Goal: Information Seeking & Learning: Learn about a topic

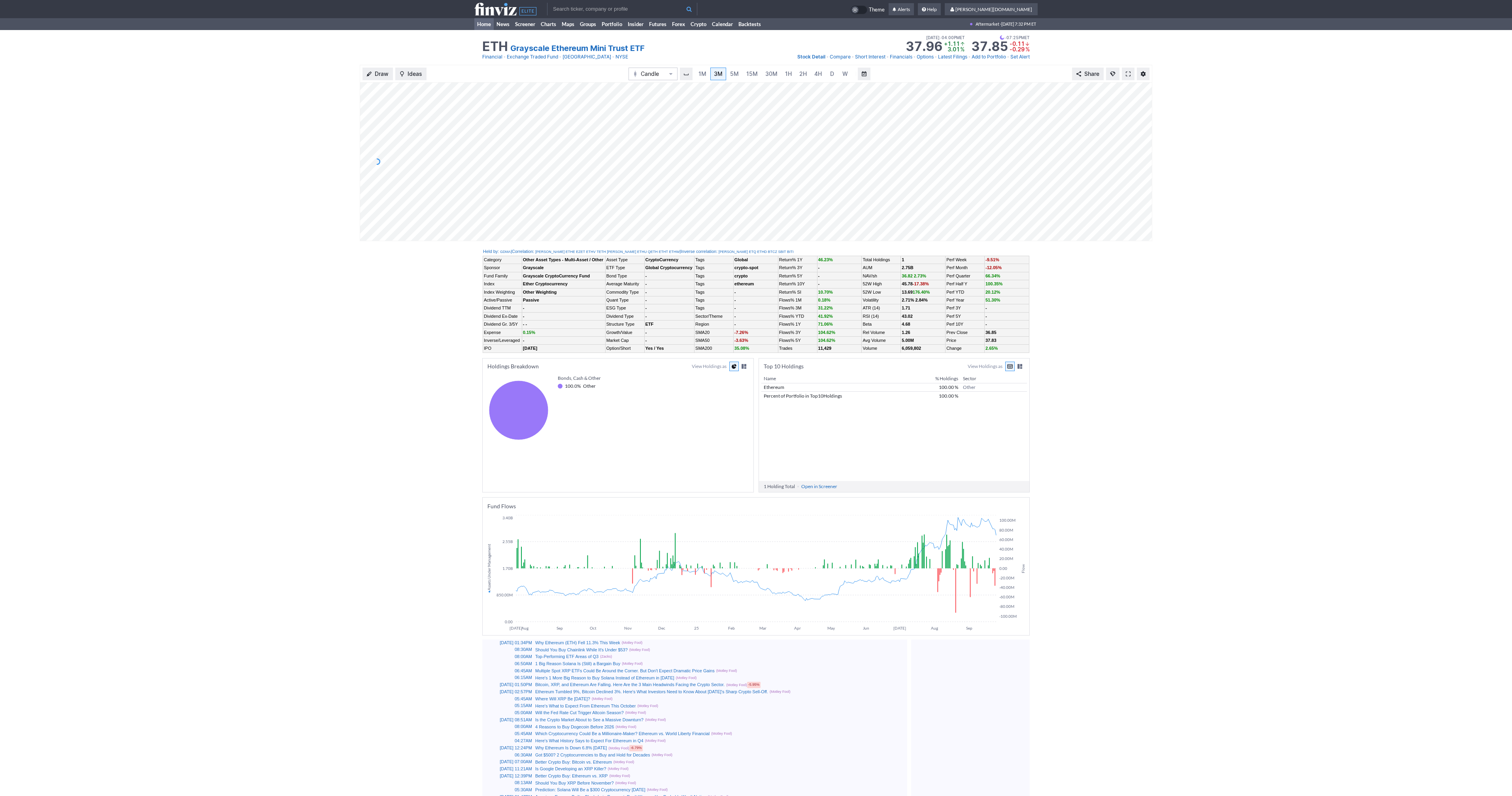
click at [486, 24] on link "Home" at bounding box center [484, 24] width 19 height 12
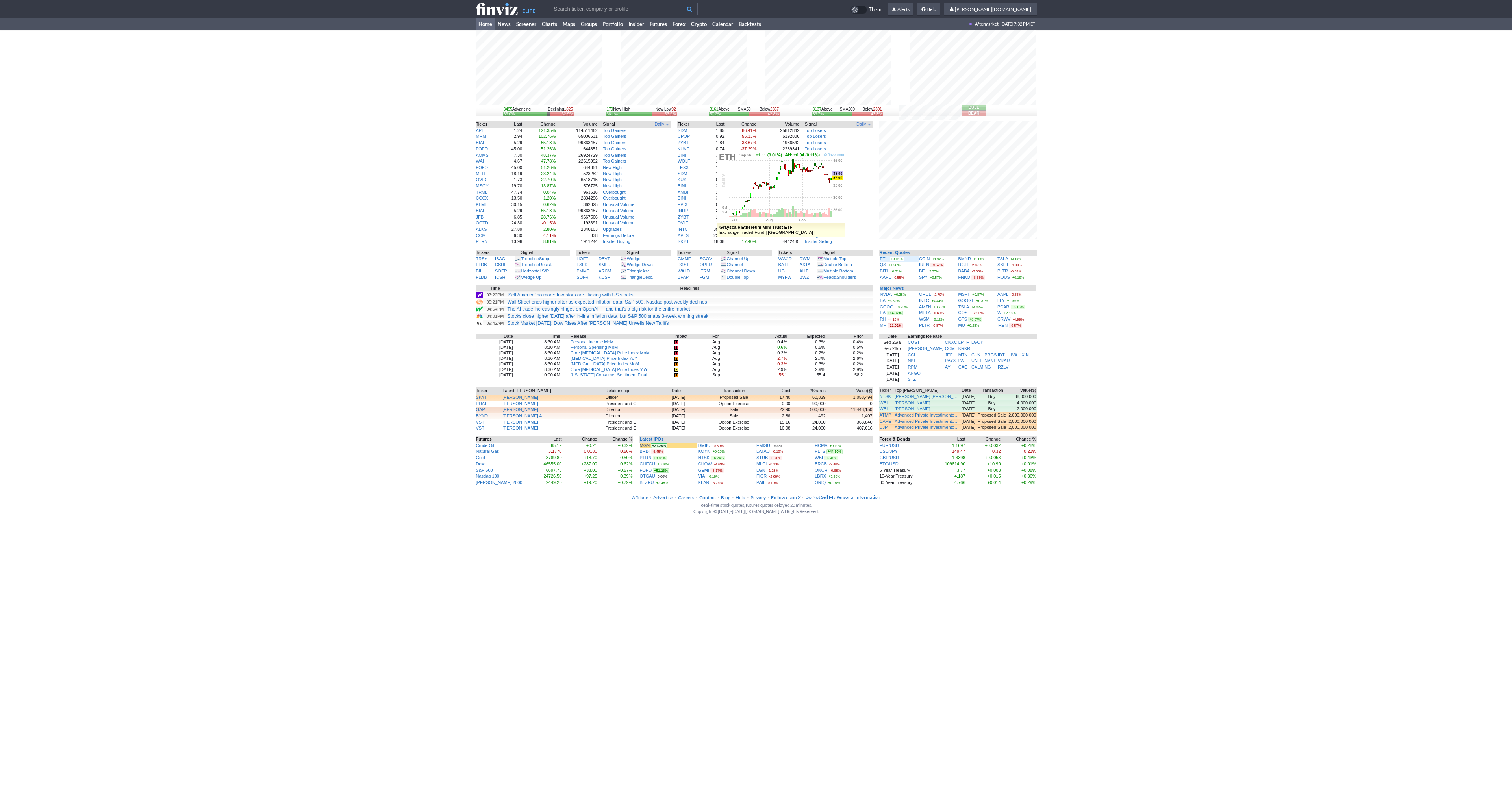
click at [886, 260] on link "ETH" at bounding box center [884, 259] width 9 height 5
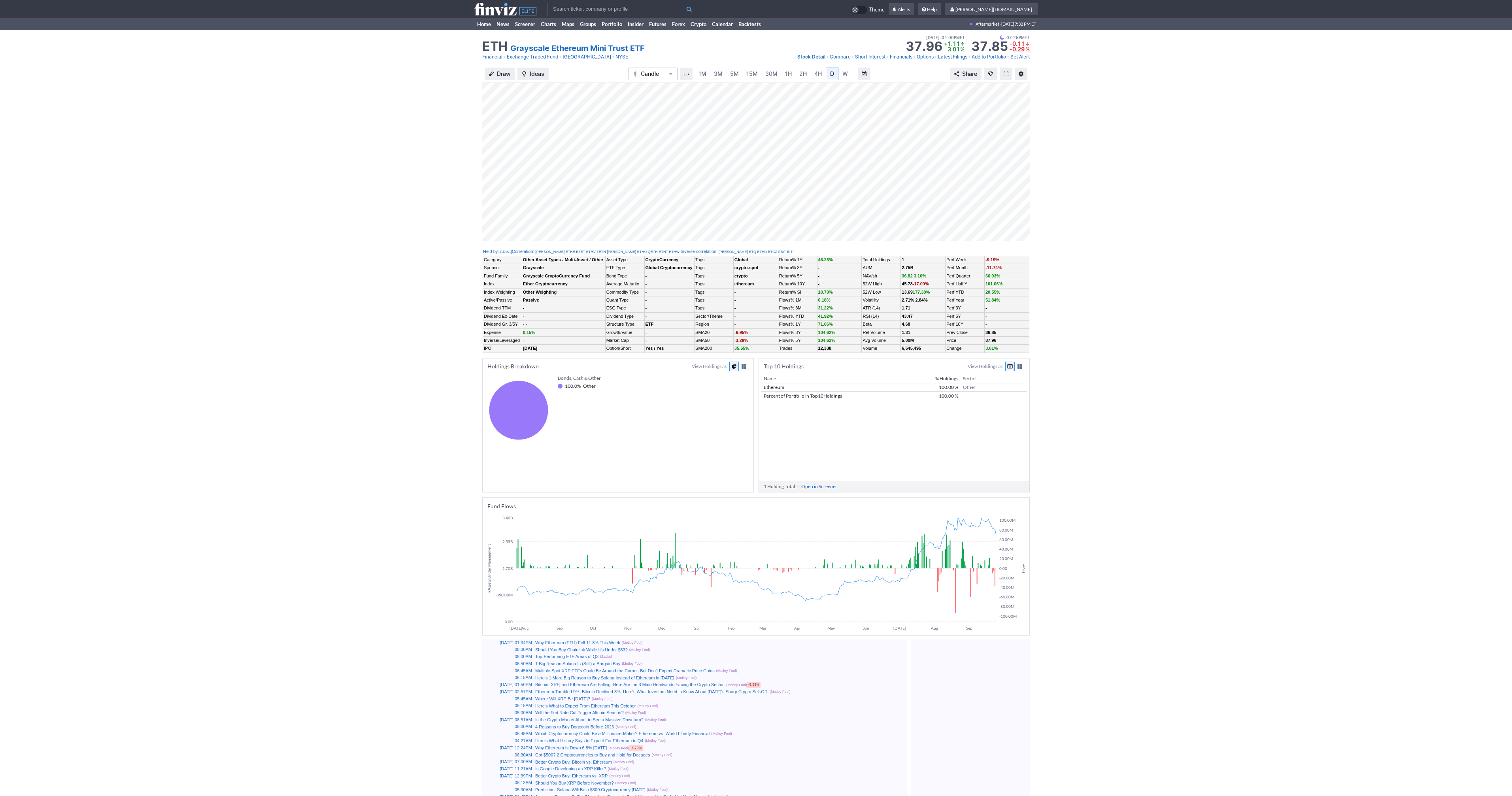
scroll to position [0, 8]
click at [1007, 76] on span at bounding box center [1006, 74] width 5 height 6
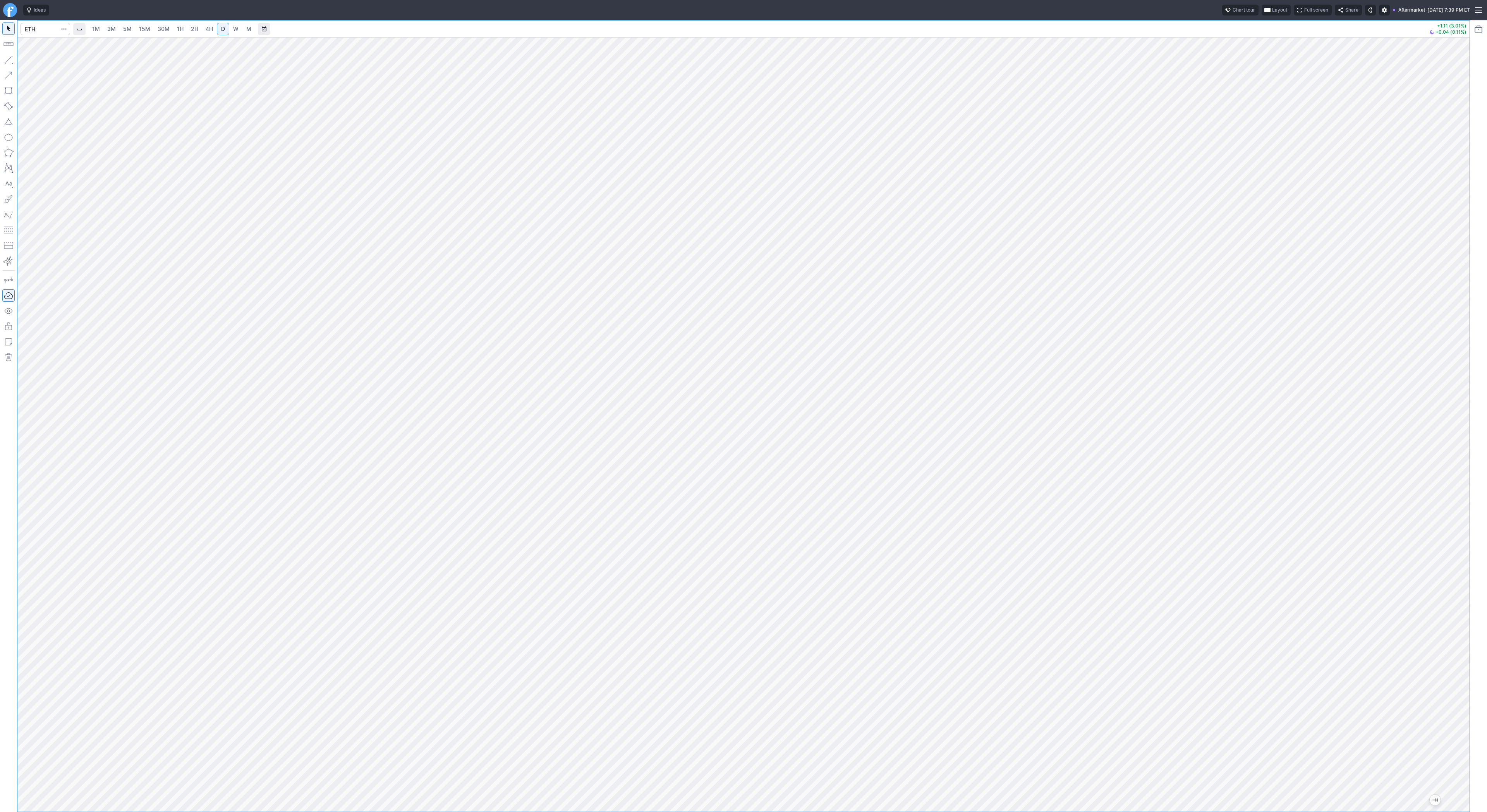
click at [193, 29] on span "2H" at bounding box center [195, 28] width 8 height 6
click at [217, 27] on link "D" at bounding box center [223, 29] width 12 height 12
click at [50, 30] on input "Search" at bounding box center [46, 29] width 50 height 12
type input "qqq"
click at [62, 40] on button "QQQ Invesco QQQ Trust Series 1 NASD" at bounding box center [106, 46] width 163 height 11
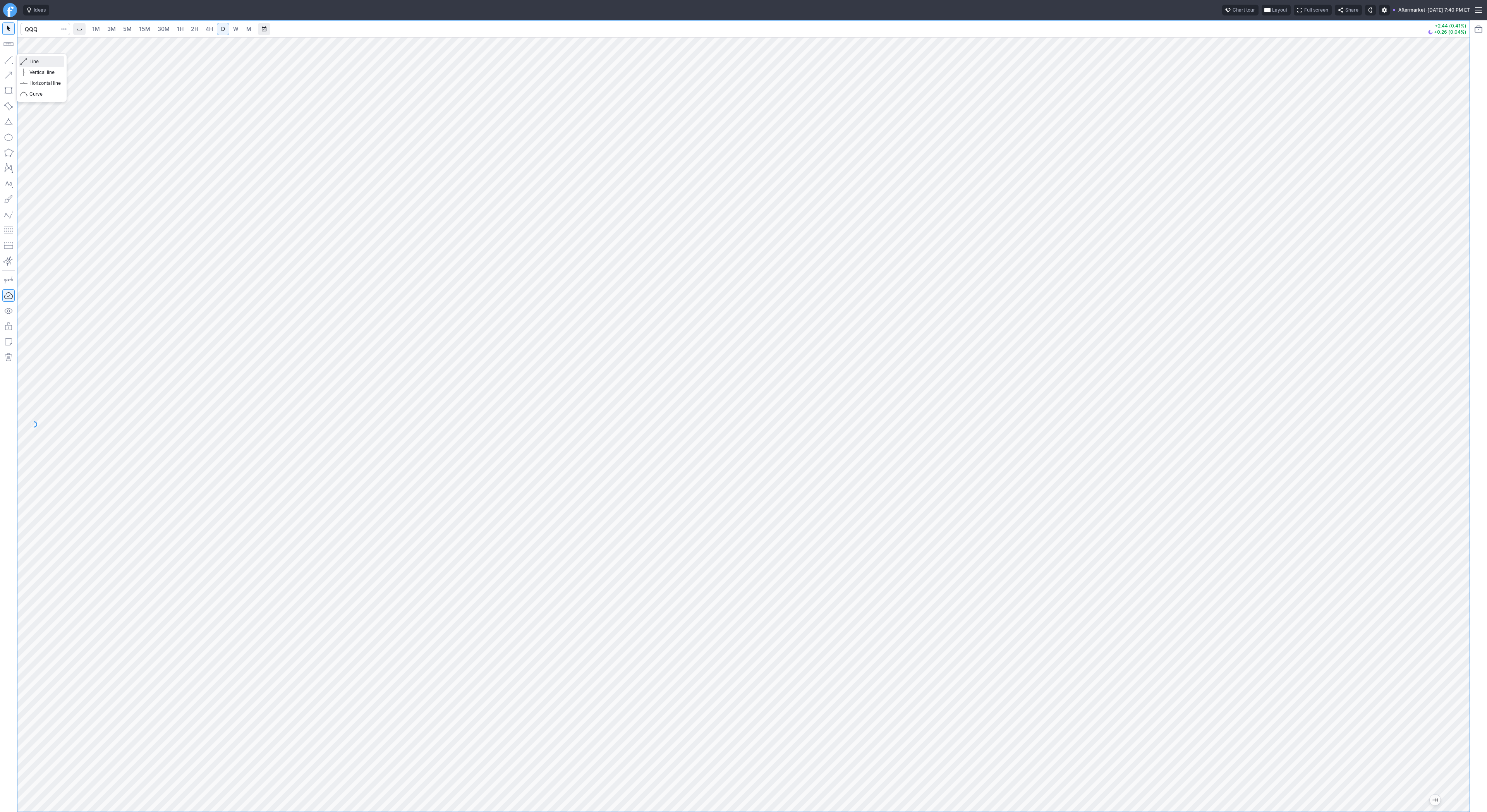
click at [47, 62] on span "Line" at bounding box center [45, 61] width 31 height 8
click at [33, 59] on span "Line" at bounding box center [45, 61] width 31 height 8
click at [25, 62] on span "button" at bounding box center [25, 61] width 5 height 11
drag, startPoint x: 1458, startPoint y: 643, endPoint x: 1454, endPoint y: 590, distance: 53.2
click at [1456, 587] on div at bounding box center [1462, 422] width 16 height 755
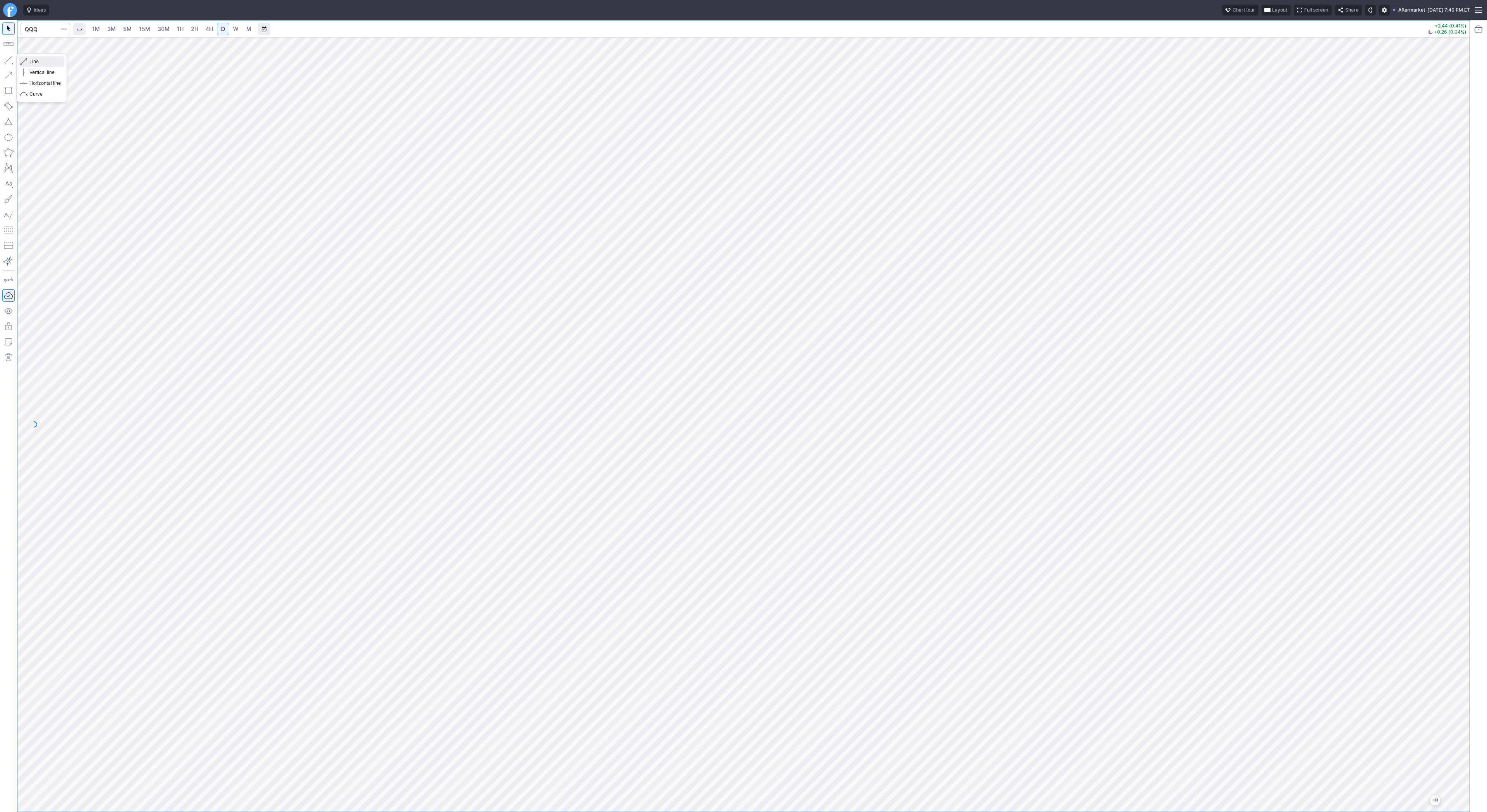
click at [35, 61] on span "Line" at bounding box center [45, 61] width 31 height 8
drag, startPoint x: 1463, startPoint y: 469, endPoint x: 1463, endPoint y: 507, distance: 38.0
click at [1464, 512] on div at bounding box center [1462, 422] width 16 height 755
click at [41, 60] on span "Line" at bounding box center [45, 61] width 31 height 8
click at [33, 61] on span "Line" at bounding box center [45, 61] width 31 height 8
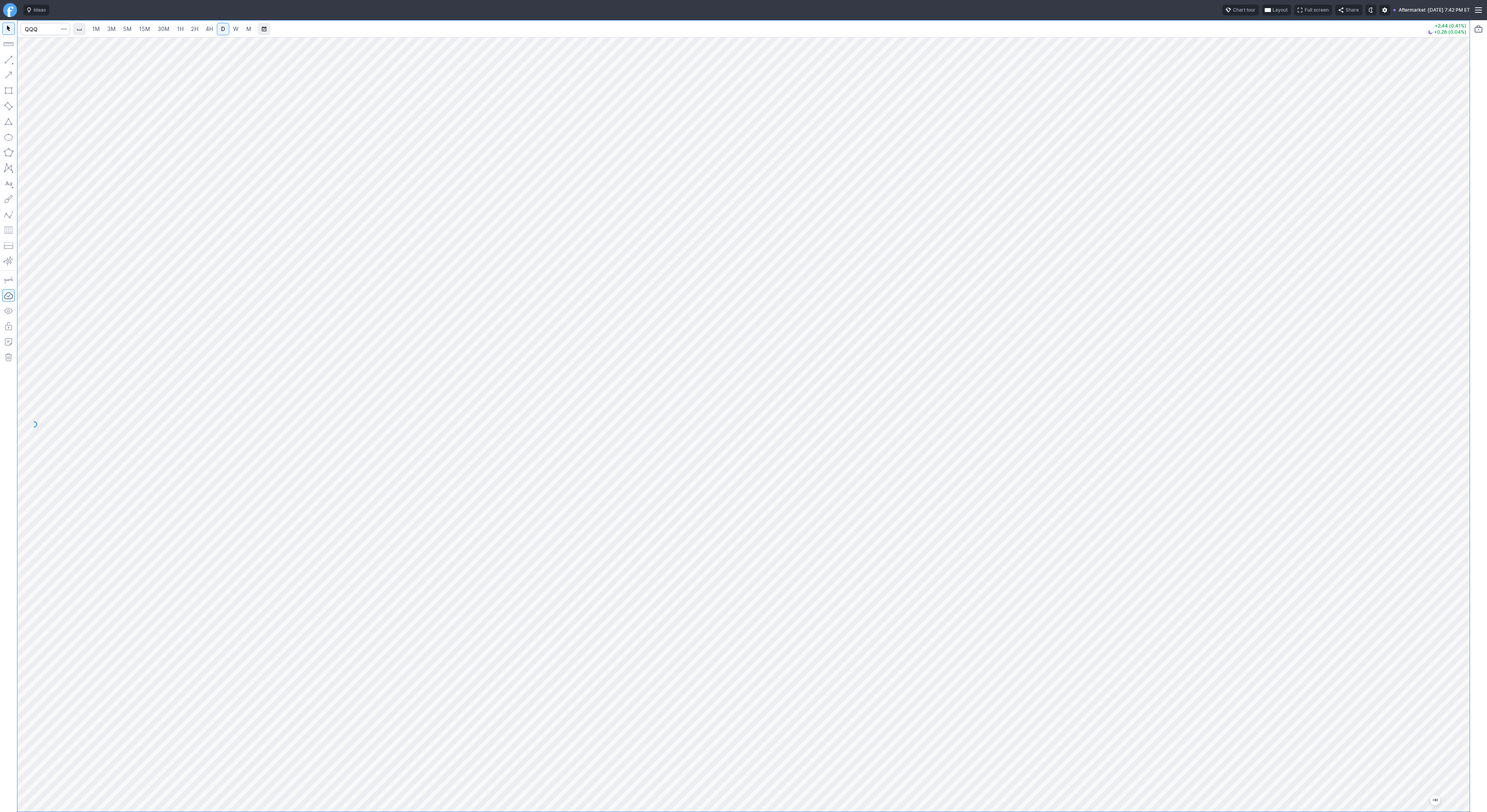
click at [198, 28] on link "2H" at bounding box center [195, 29] width 14 height 12
click at [35, 60] on span "Line" at bounding box center [45, 61] width 31 height 8
click at [29, 58] on span "Line" at bounding box center [45, 61] width 31 height 8
click at [37, 64] on span "Line" at bounding box center [45, 61] width 31 height 8
click at [32, 63] on span "Line" at bounding box center [45, 61] width 31 height 8
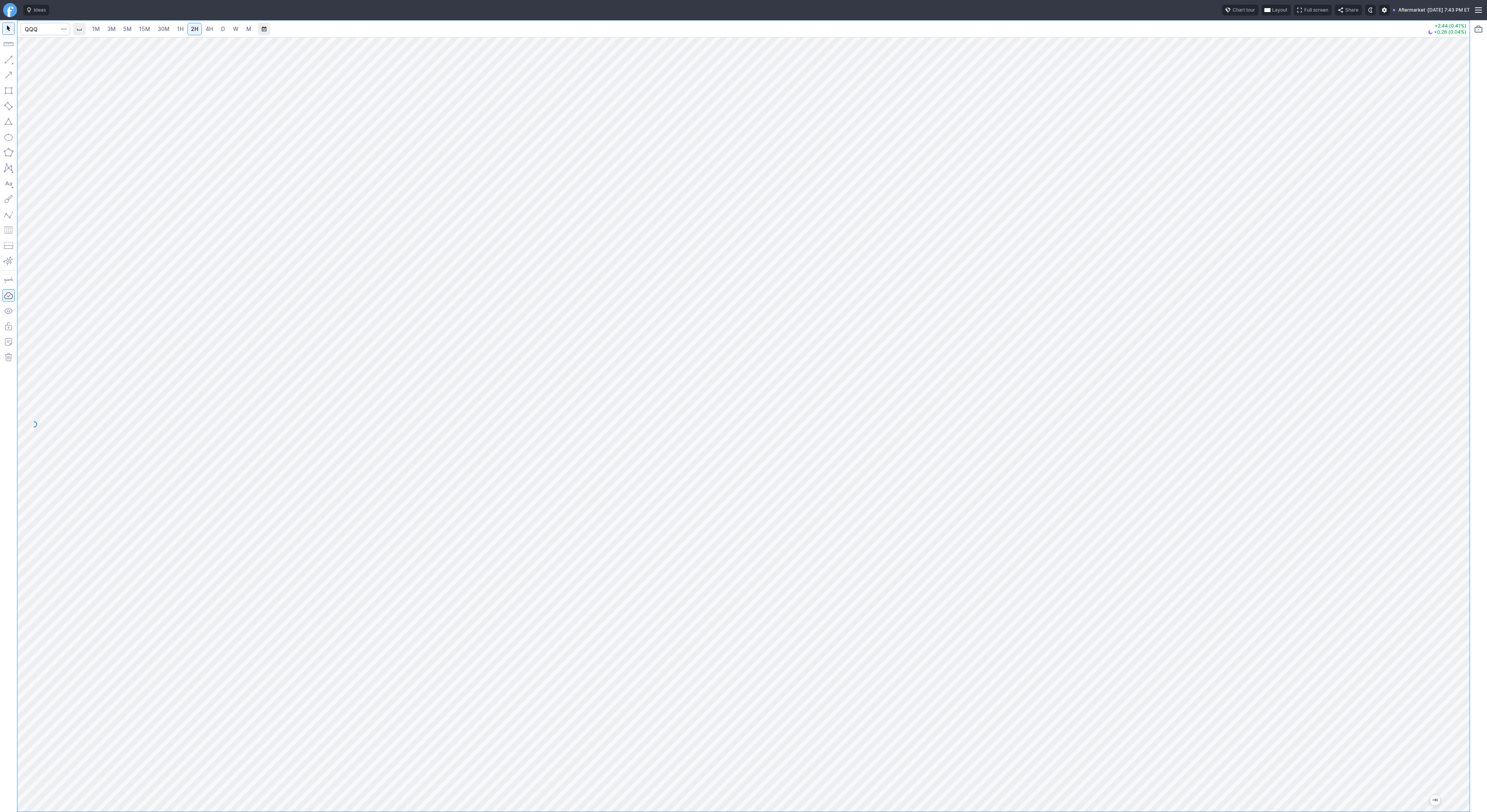
drag, startPoint x: 1463, startPoint y: 204, endPoint x: 1459, endPoint y: 249, distance: 45.2
click at [1460, 250] on div at bounding box center [1462, 422] width 16 height 755
click at [49, 30] on input "Search" at bounding box center [46, 29] width 50 height 12
type input "spy"
click at [1414, 418] on div at bounding box center [744, 424] width 1452 height 774
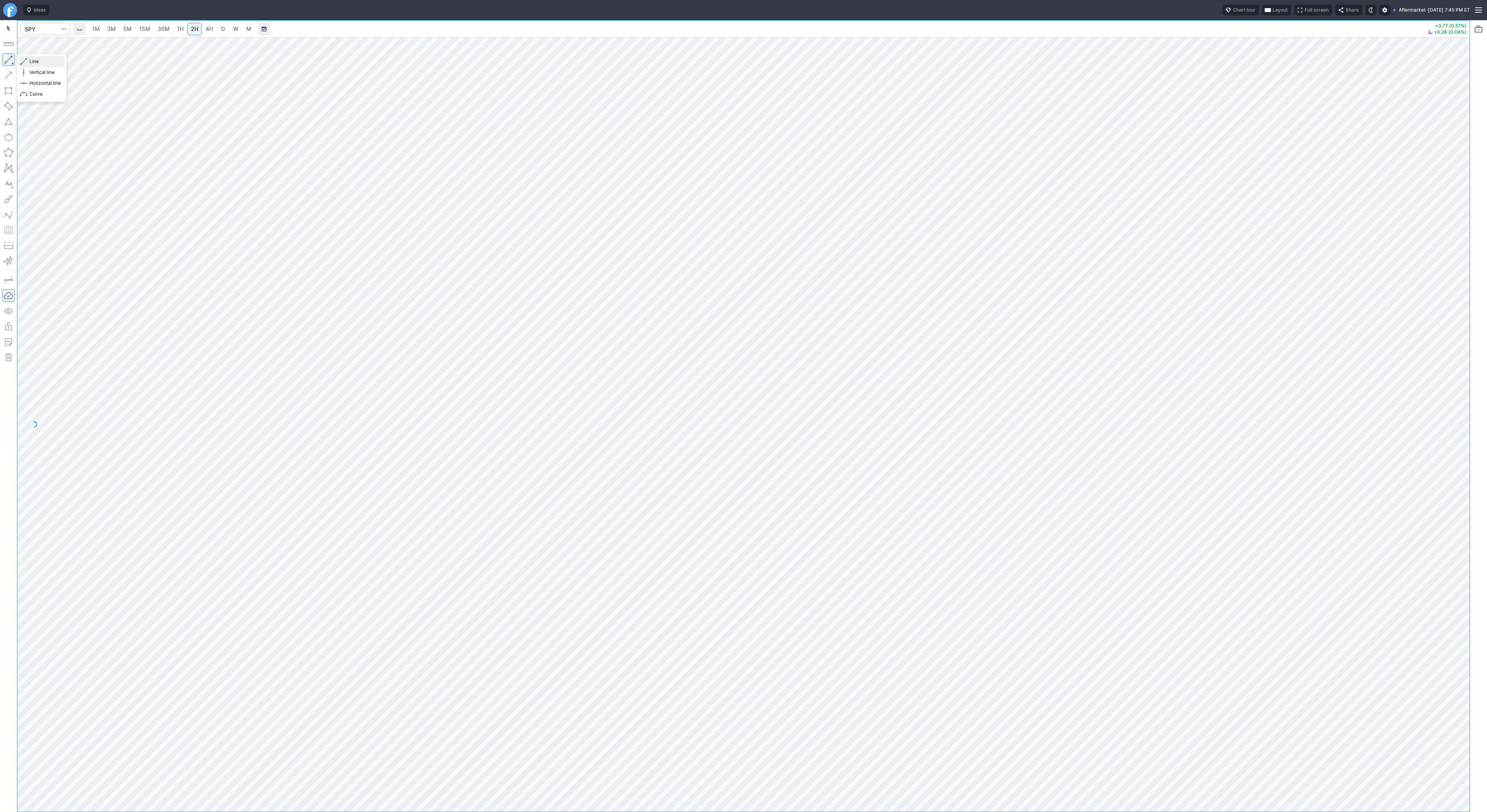
click at [34, 61] on span "Line" at bounding box center [45, 61] width 31 height 8
click at [37, 61] on span "Line" at bounding box center [45, 61] width 31 height 8
click at [30, 63] on span "Line" at bounding box center [45, 61] width 31 height 8
click at [1421, 160] on div at bounding box center [744, 424] width 1452 height 774
click at [31, 59] on span "Line" at bounding box center [45, 61] width 31 height 8
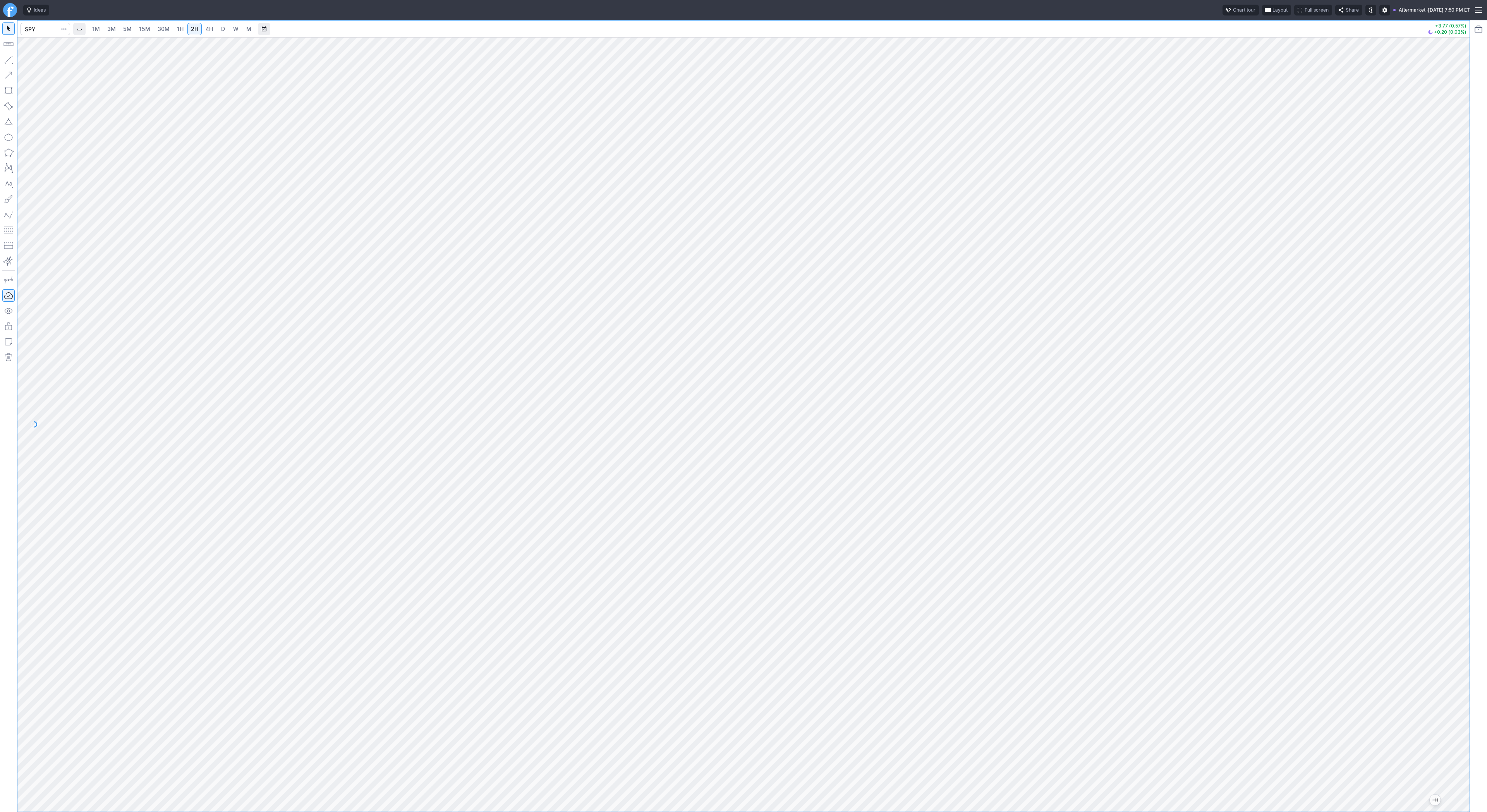
click at [683, 32] on div "1M 3M 5M 15M 30M 1H 2H 4H D W M +3.77 (0.57%) +0.20 (0.03%)" at bounding box center [744, 416] width 1452 height 791
click at [28, 58] on button "Line" at bounding box center [42, 61] width 45 height 11
click at [41, 61] on span "Line" at bounding box center [45, 61] width 31 height 8
click at [208, 29] on span "4H" at bounding box center [209, 28] width 8 height 6
click at [192, 27] on span "2H" at bounding box center [195, 28] width 8 height 6
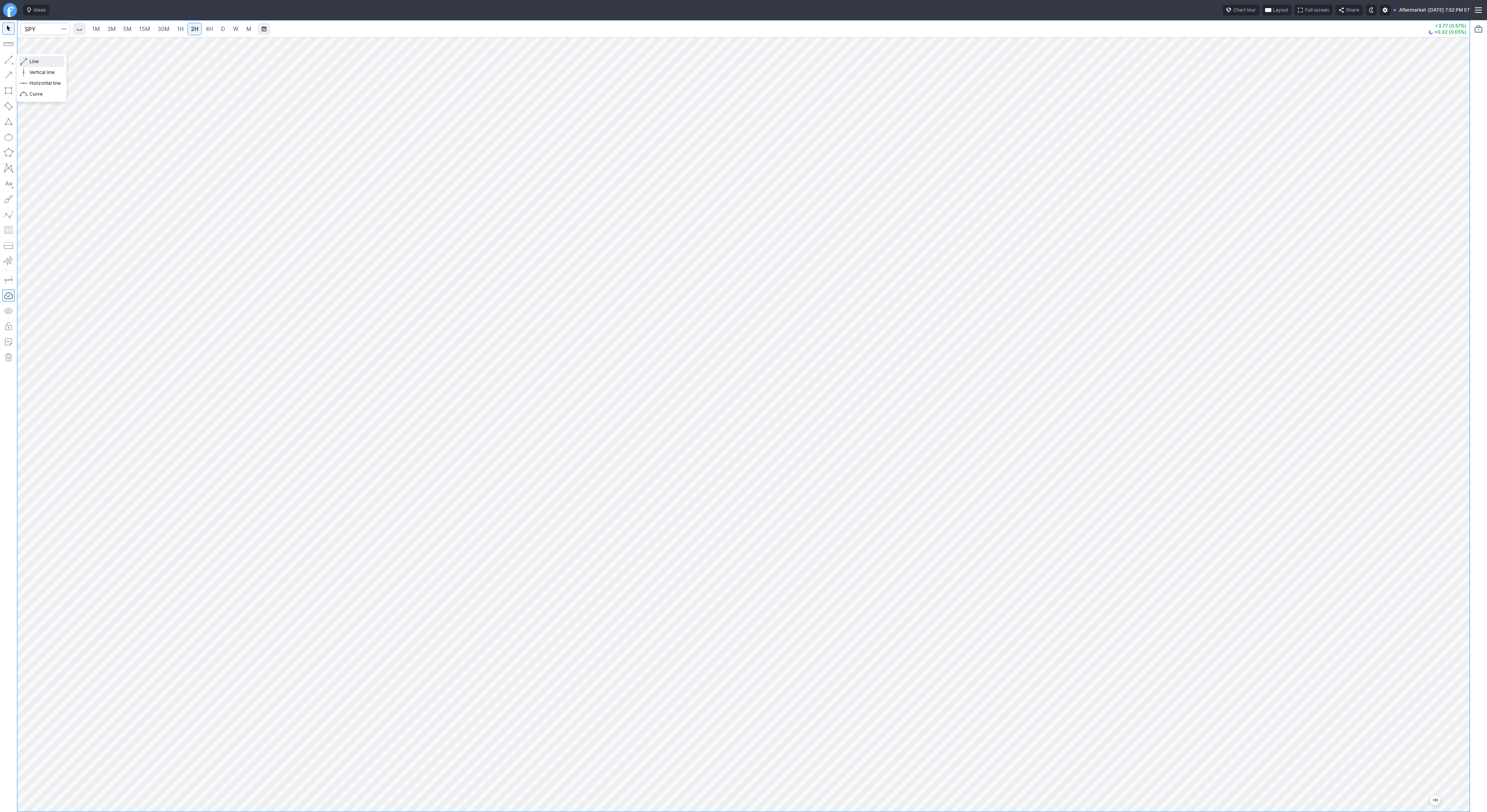
click at [36, 59] on span "Line" at bounding box center [45, 61] width 31 height 8
click at [39, 63] on span "Line" at bounding box center [45, 61] width 31 height 8
click at [28, 61] on button "Line" at bounding box center [42, 61] width 45 height 11
click at [36, 61] on span "Line" at bounding box center [45, 61] width 31 height 8
click at [1452, 364] on div at bounding box center [744, 424] width 1452 height 774
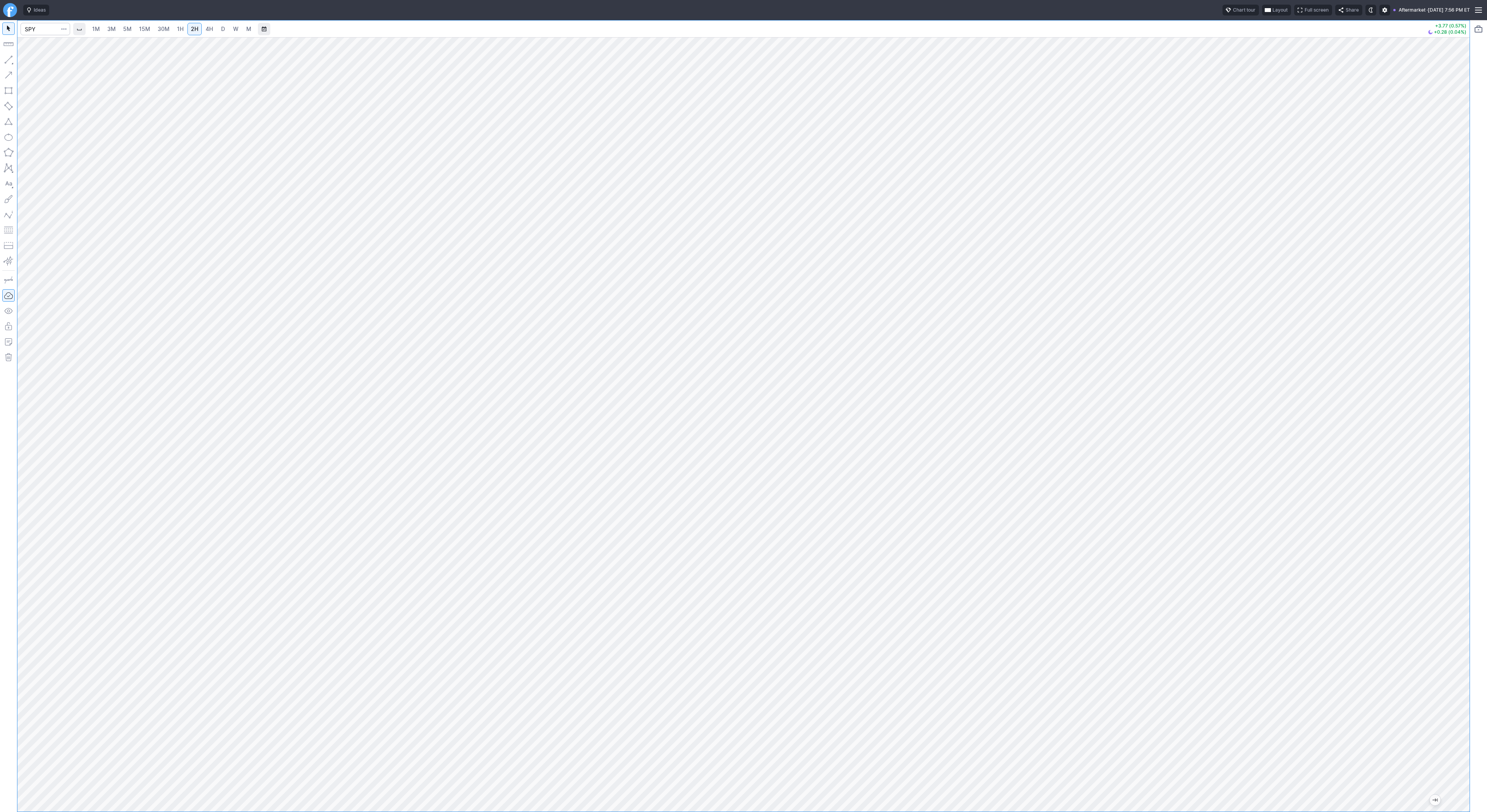
click at [1400, 236] on div at bounding box center [744, 424] width 1452 height 774
click at [1444, 514] on div at bounding box center [744, 424] width 1452 height 774
click at [44, 30] on input "Search" at bounding box center [46, 29] width 50 height 12
type input "soxl"
click at [221, 30] on span "D" at bounding box center [223, 29] width 5 height 8
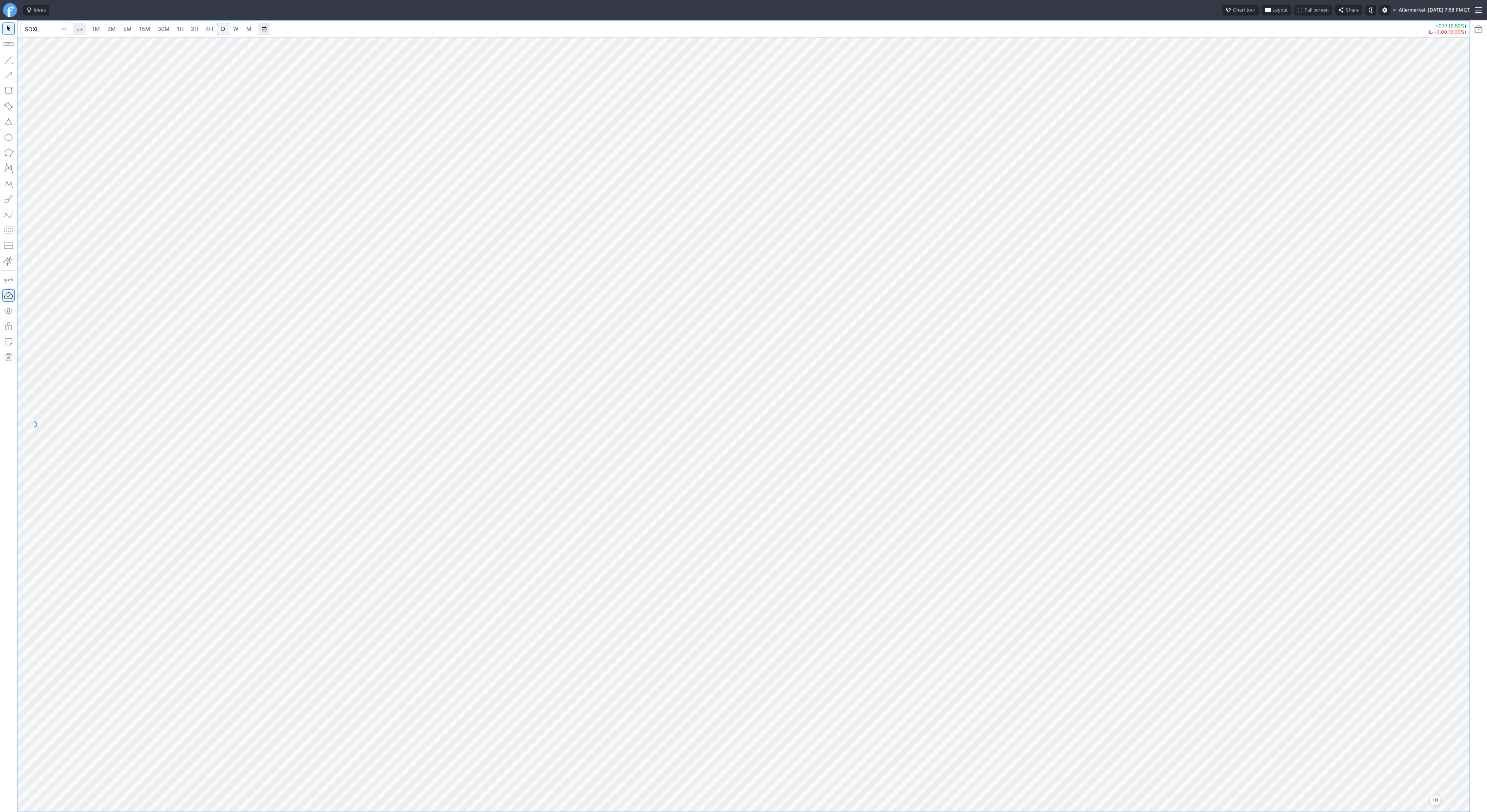
click at [211, 30] on link "4H" at bounding box center [209, 29] width 14 height 12
click at [219, 31] on link "D" at bounding box center [223, 29] width 12 height 12
drag, startPoint x: 28, startPoint y: 60, endPoint x: 59, endPoint y: 91, distance: 43.8
click at [28, 60] on button "Line" at bounding box center [42, 61] width 45 height 11
click at [35, 63] on span "Line" at bounding box center [45, 61] width 31 height 8
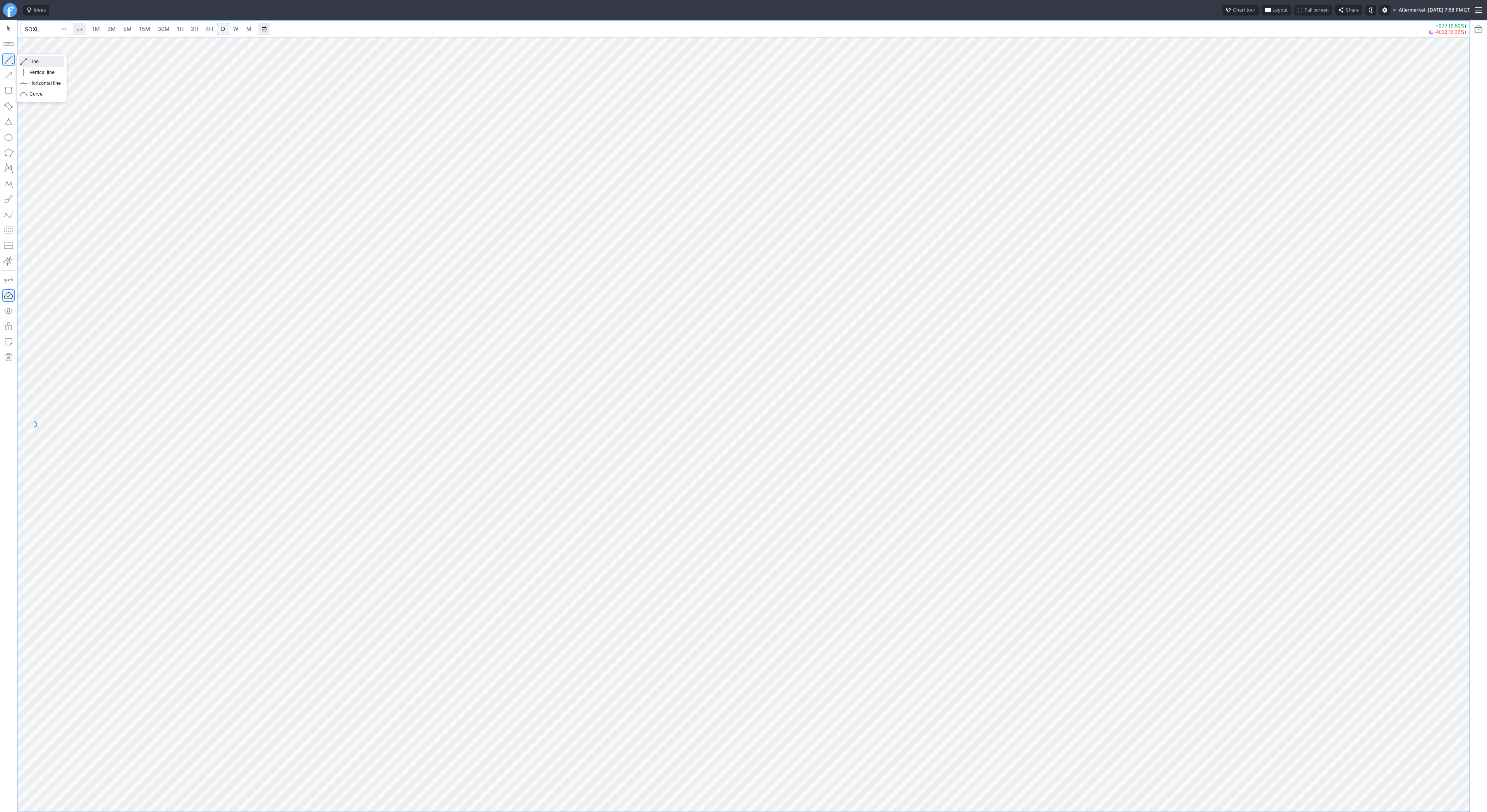
click at [31, 59] on span "Line" at bounding box center [45, 61] width 31 height 8
click at [35, 61] on span "Line" at bounding box center [45, 61] width 31 height 8
drag, startPoint x: 31, startPoint y: 58, endPoint x: 52, endPoint y: 80, distance: 30.4
click at [31, 59] on span "Line" at bounding box center [45, 61] width 31 height 8
click at [43, 62] on span "Line" at bounding box center [45, 61] width 31 height 8
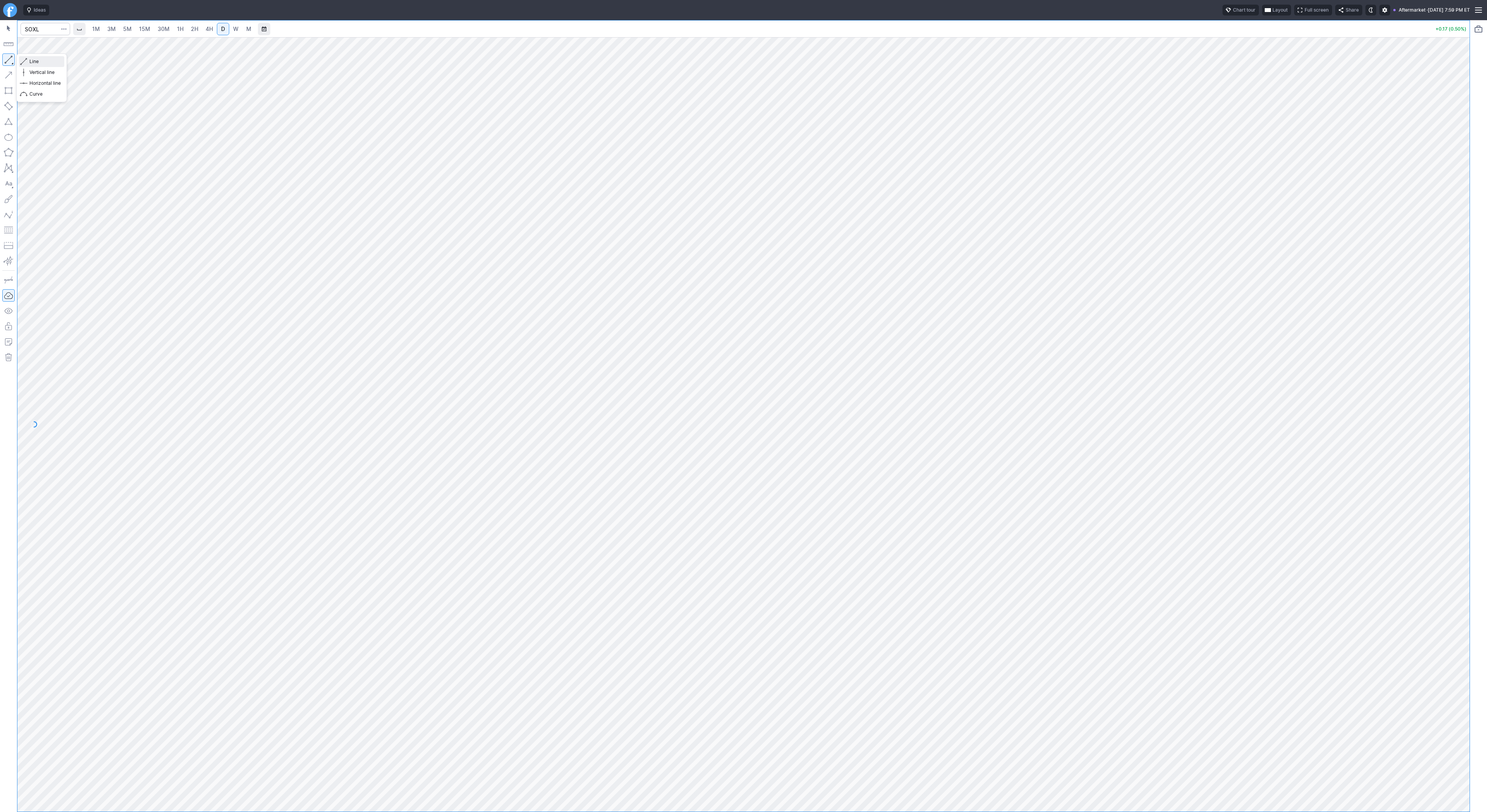
click at [30, 59] on span "Line" at bounding box center [45, 61] width 31 height 8
click at [33, 61] on span "Line" at bounding box center [45, 61] width 31 height 8
click at [39, 64] on span "Line" at bounding box center [45, 61] width 31 height 8
click at [1434, 446] on div at bounding box center [744, 424] width 1452 height 774
click at [33, 63] on span "Line" at bounding box center [45, 61] width 31 height 8
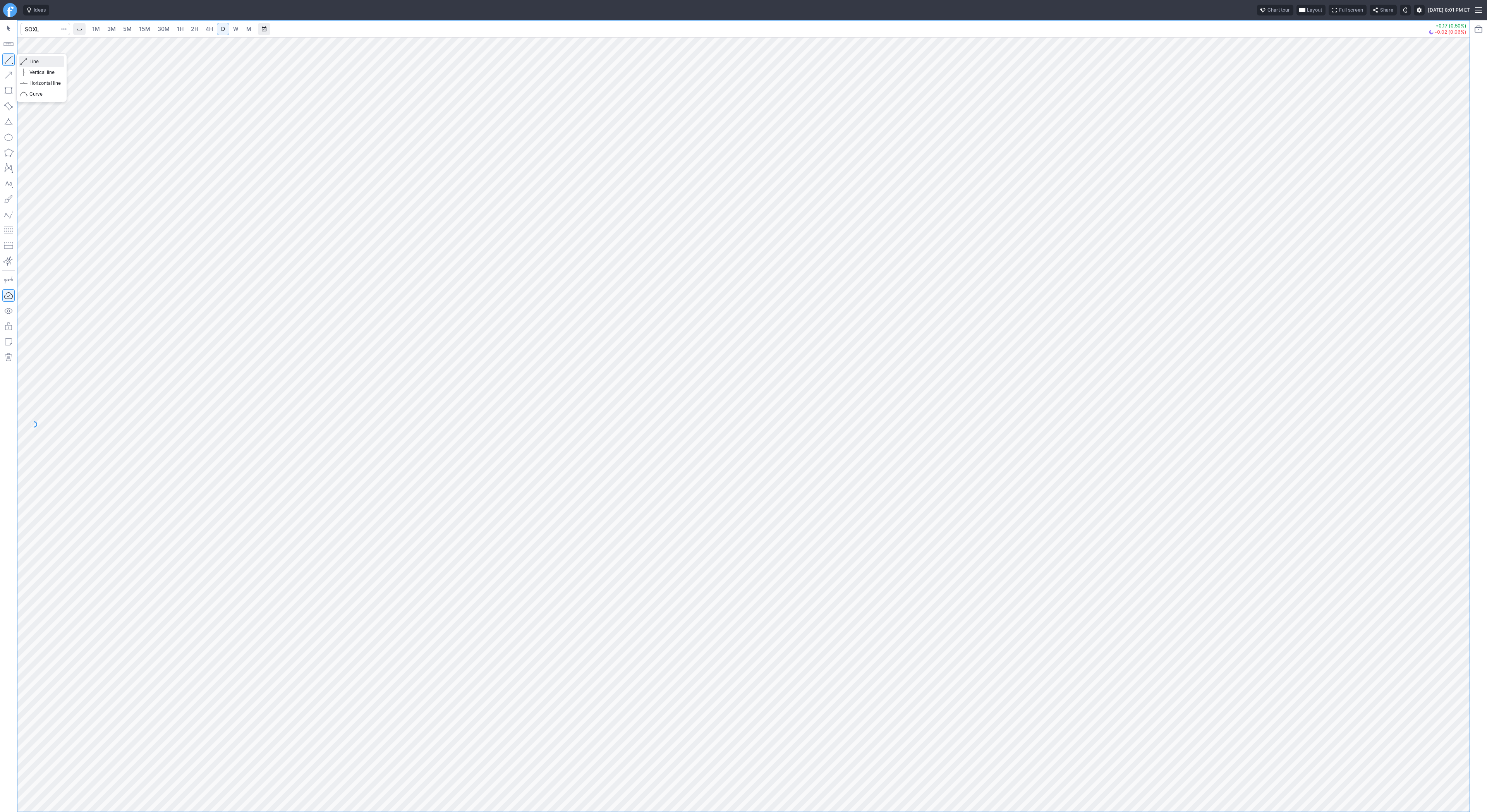
click at [61, 63] on button "Line" at bounding box center [42, 61] width 45 height 11
click at [41, 63] on span "Line" at bounding box center [45, 61] width 31 height 8
click at [29, 61] on span "Line" at bounding box center [45, 61] width 31 height 8
click at [29, 33] on input "Search" at bounding box center [46, 29] width 50 height 12
type input "iwm"
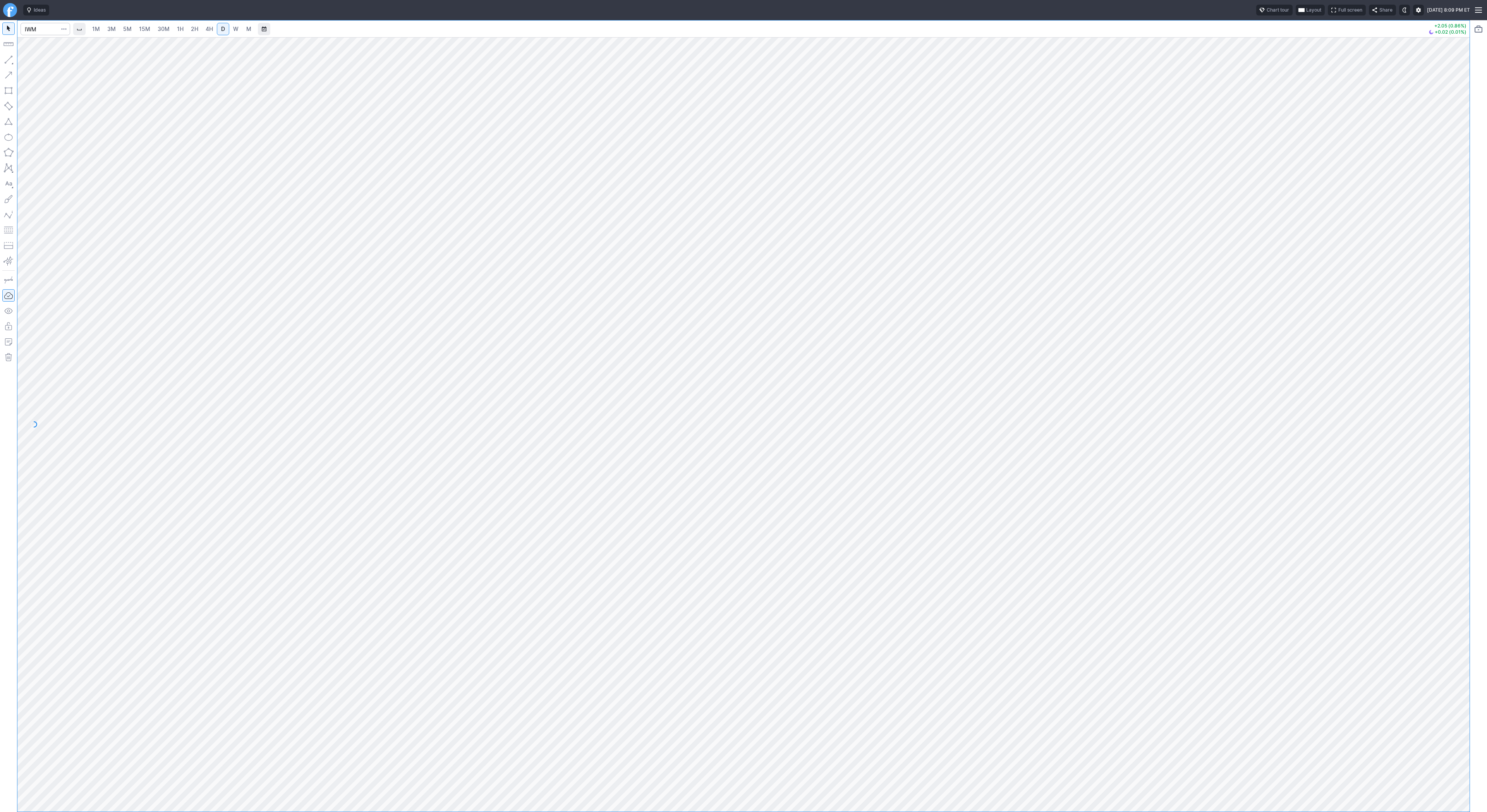
click at [1437, 473] on div at bounding box center [744, 424] width 1452 height 774
click at [33, 61] on span "Line" at bounding box center [45, 61] width 31 height 8
click at [12, 56] on button "button" at bounding box center [8, 59] width 12 height 12
click at [32, 62] on span "Line" at bounding box center [45, 61] width 31 height 8
click at [33, 60] on span "Line" at bounding box center [45, 61] width 31 height 8
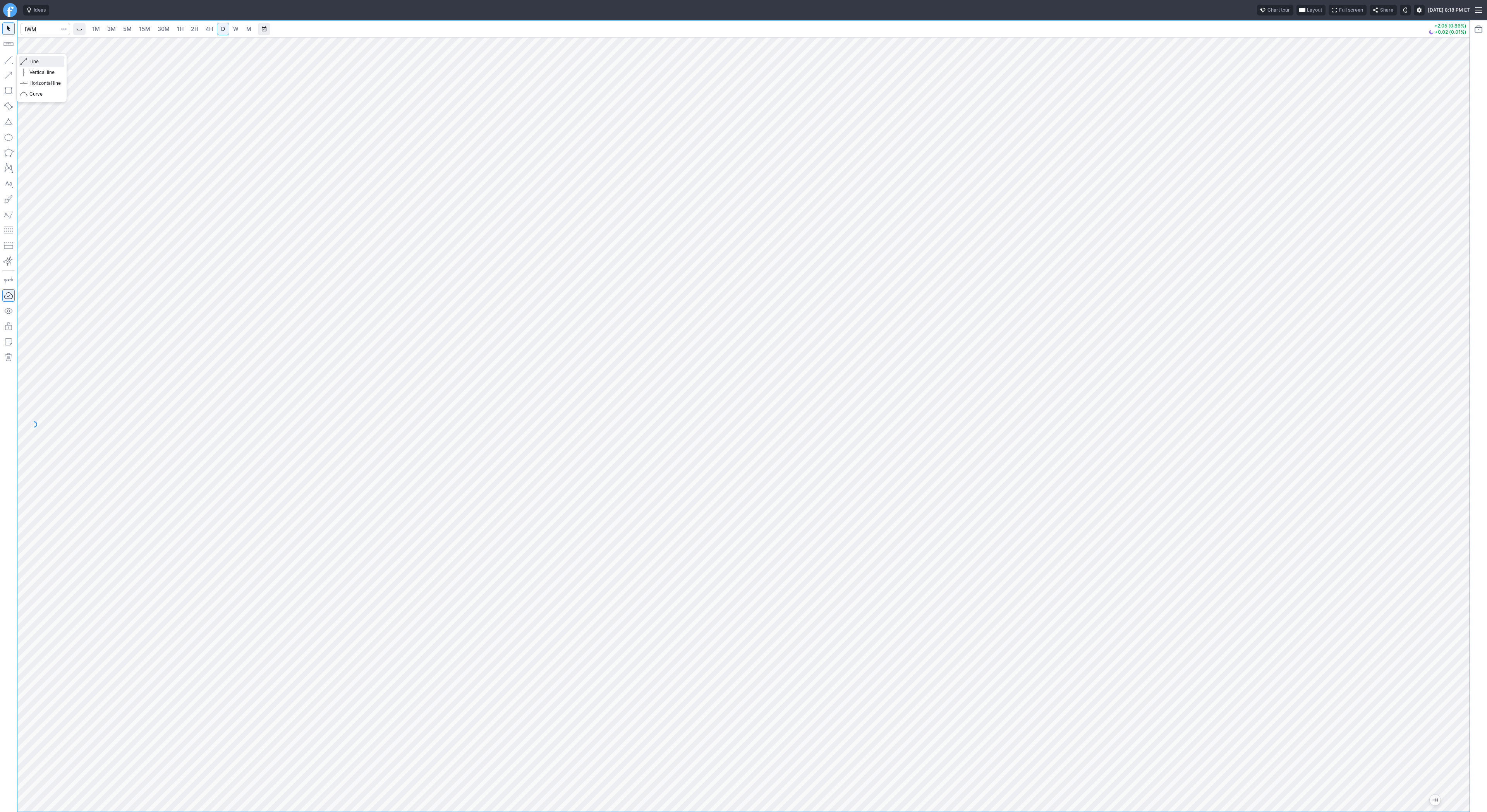
click at [33, 61] on span "Line" at bounding box center [45, 61] width 31 height 8
click at [35, 60] on span "Line" at bounding box center [45, 61] width 31 height 8
click at [42, 63] on span "Line" at bounding box center [45, 61] width 31 height 8
click at [36, 61] on span "Line" at bounding box center [45, 61] width 31 height 8
click at [34, 62] on span "Line" at bounding box center [45, 61] width 31 height 8
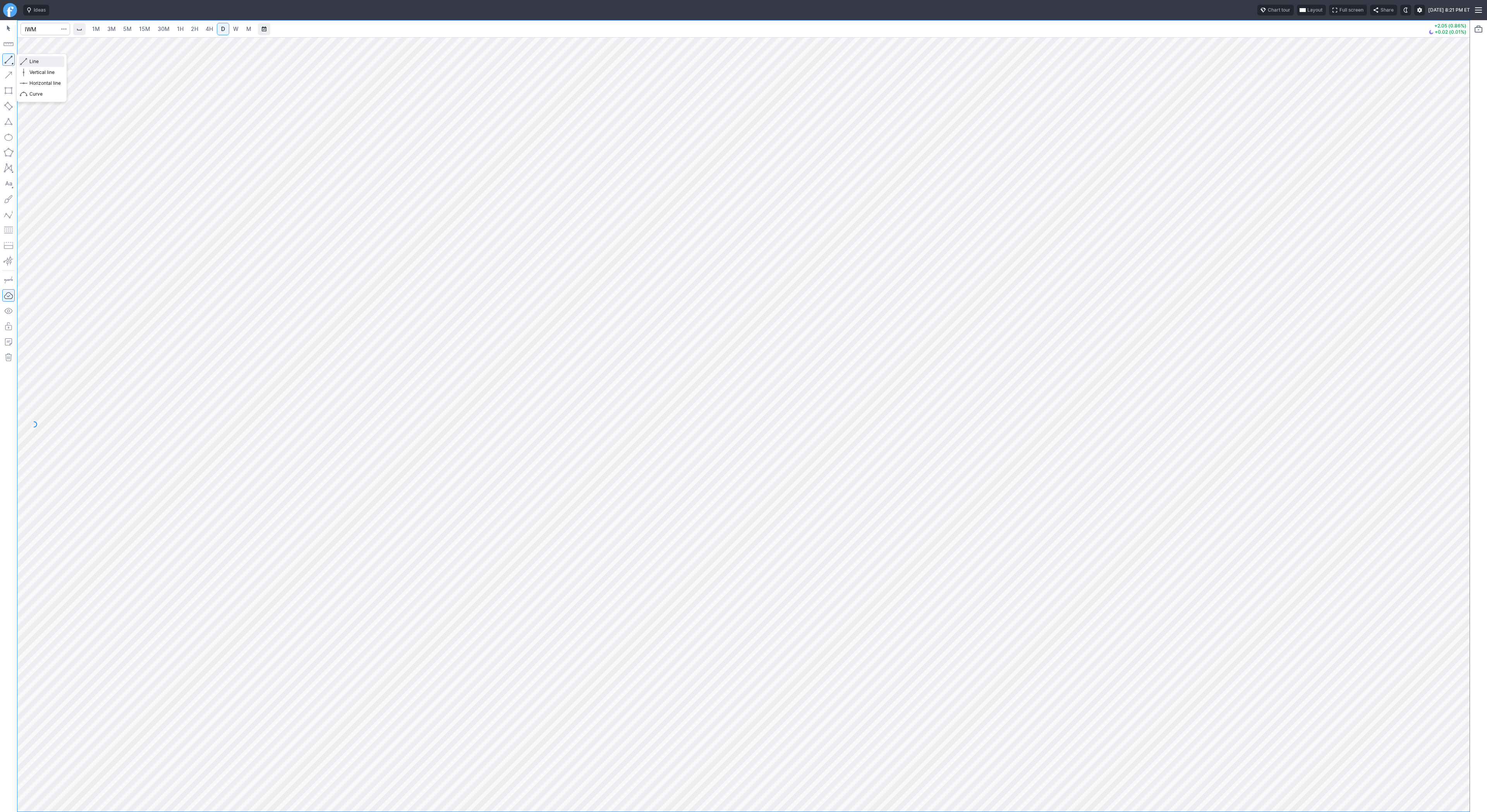
click at [39, 61] on span "Line" at bounding box center [45, 61] width 31 height 8
click at [29, 27] on input "Search" at bounding box center [46, 29] width 50 height 12
type input "eth"
click at [88, 147] on span "Eth ereum / USD" at bounding box center [107, 143] width 113 height 6
click at [231, 27] on link "W" at bounding box center [236, 29] width 12 height 12
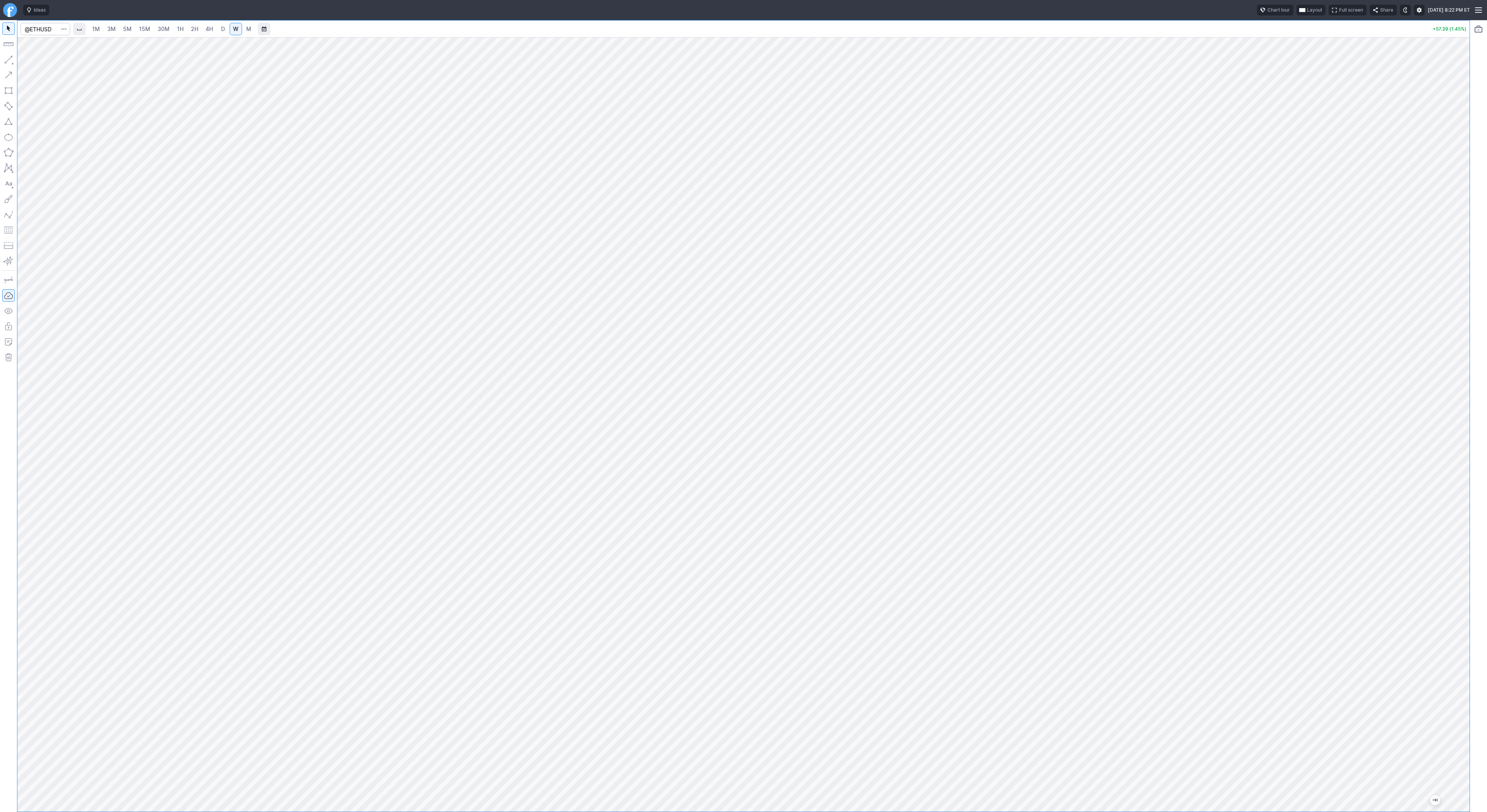
click at [211, 25] on span "4H" at bounding box center [209, 28] width 8 height 6
click at [218, 28] on link "D" at bounding box center [223, 29] width 12 height 12
click at [233, 29] on span "W" at bounding box center [236, 28] width 5 height 6
click at [48, 63] on span "Line" at bounding box center [45, 61] width 31 height 8
click at [4, 59] on button "button" at bounding box center [8, 59] width 12 height 12
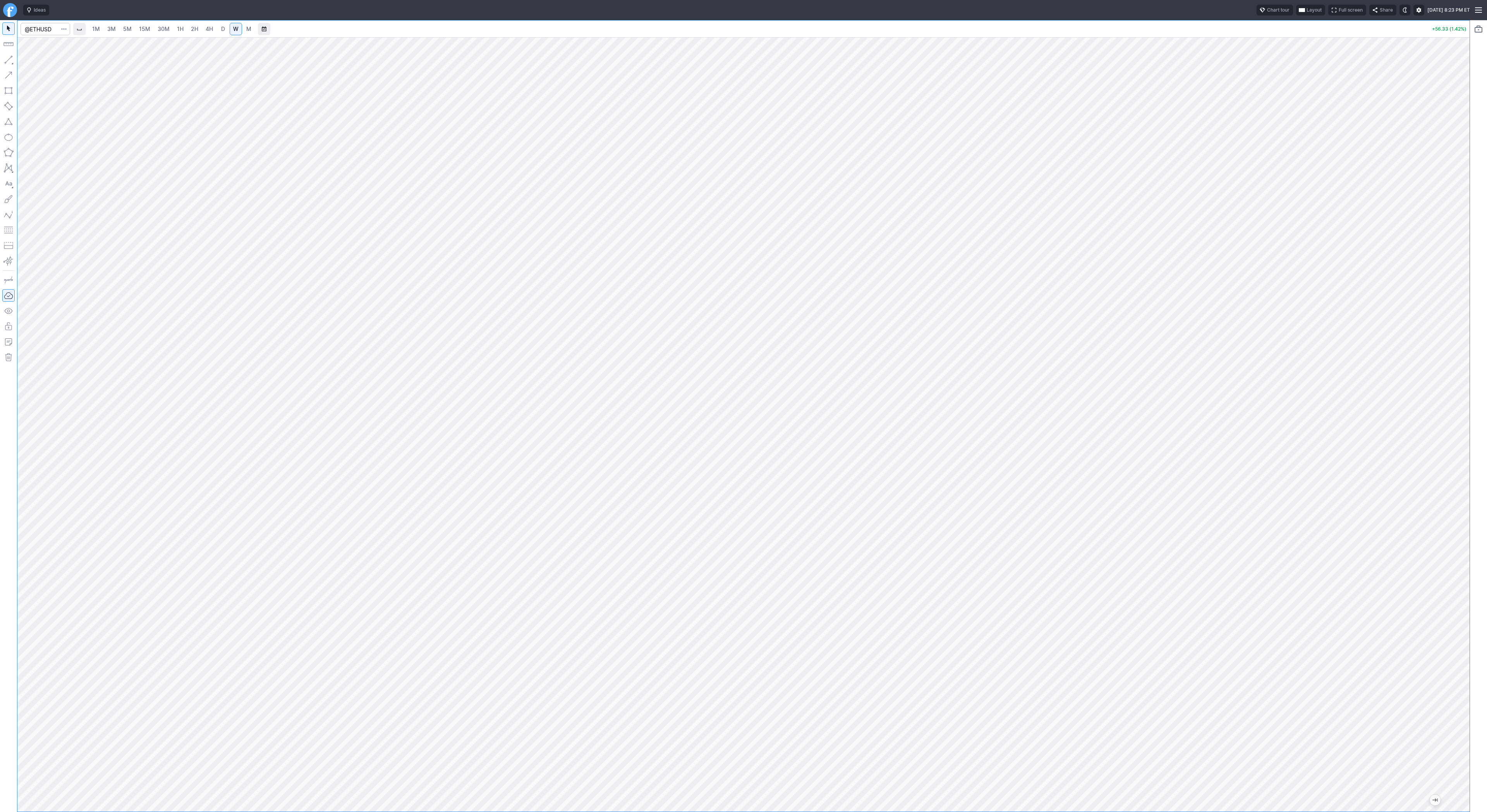
drag, startPoint x: 1464, startPoint y: 240, endPoint x: 1454, endPoint y: 279, distance: 40.3
click at [1456, 289] on div at bounding box center [1462, 422] width 16 height 755
click at [8, 61] on button "button" at bounding box center [8, 59] width 12 height 12
click at [31, 61] on span "Line" at bounding box center [45, 61] width 31 height 8
click at [221, 27] on span "D" at bounding box center [223, 28] width 4 height 6
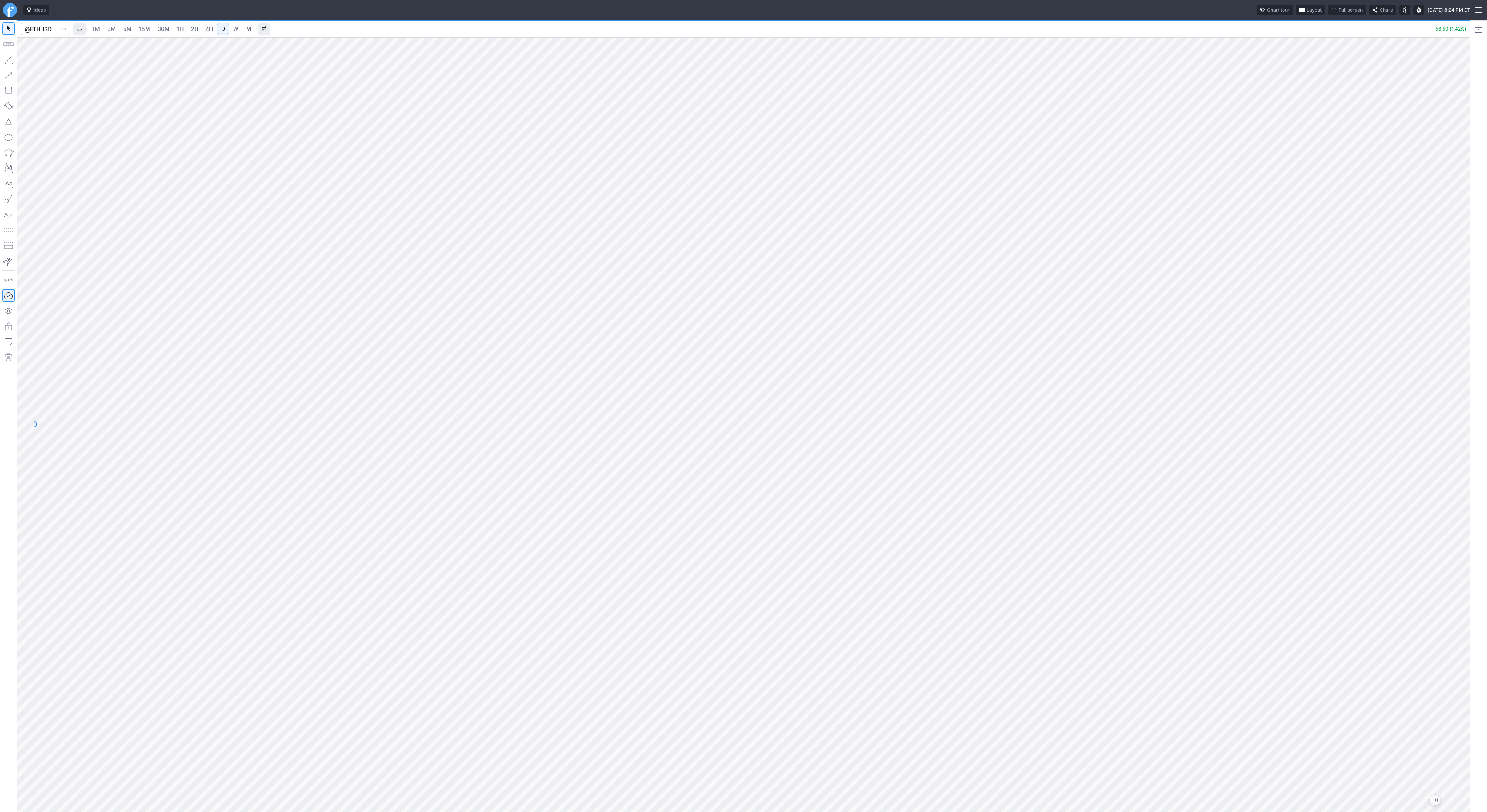
click at [1437, 481] on div at bounding box center [744, 424] width 1452 height 774
click at [35, 58] on span "Line" at bounding box center [45, 61] width 31 height 8
click at [38, 63] on span "Line" at bounding box center [45, 61] width 31 height 8
click at [37, 58] on span "Line" at bounding box center [45, 61] width 31 height 8
drag, startPoint x: 1463, startPoint y: 282, endPoint x: 1456, endPoint y: 302, distance: 21.2
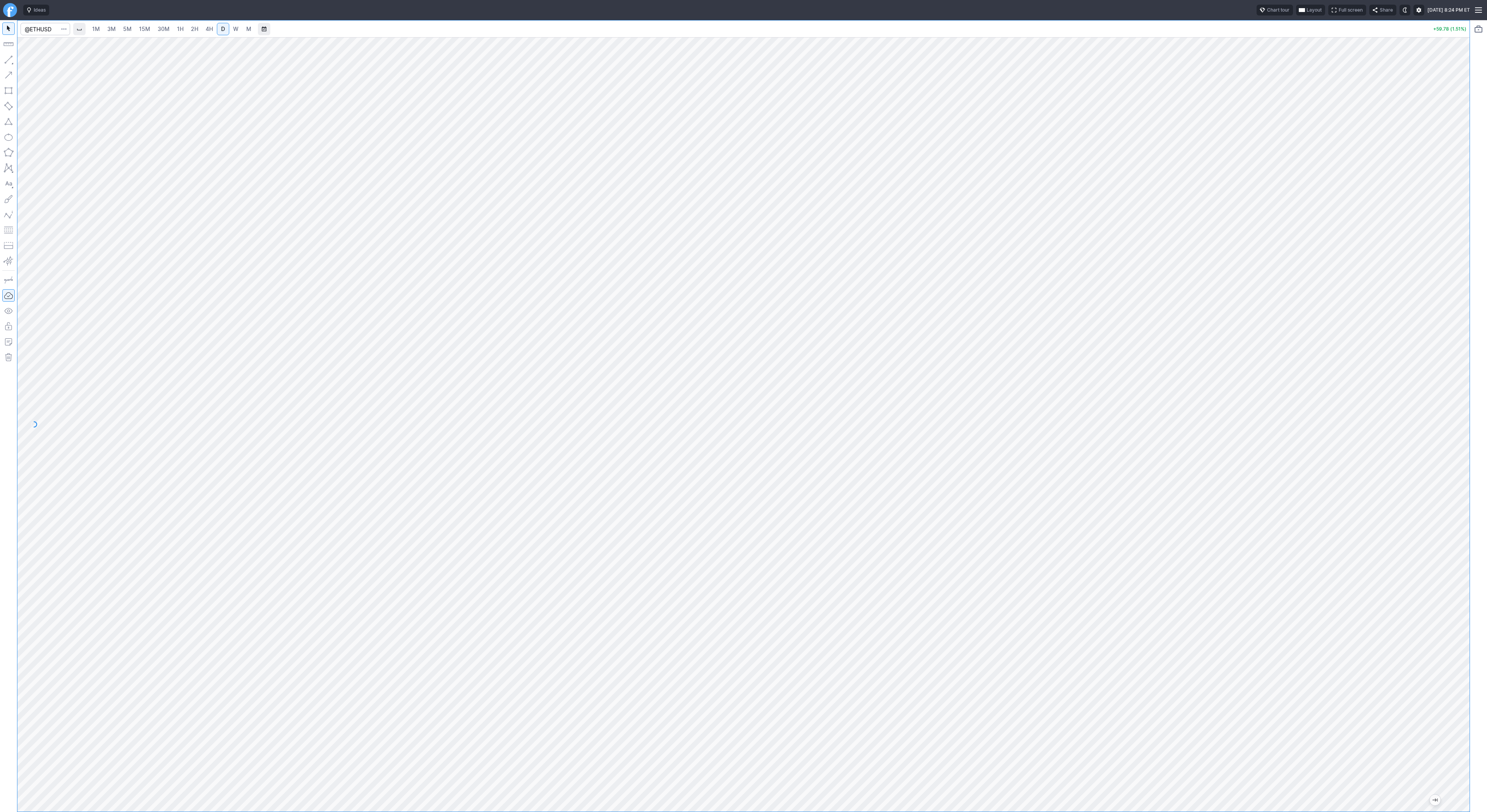
click at [1464, 326] on div at bounding box center [1462, 422] width 16 height 755
click at [30, 61] on span "Line" at bounding box center [45, 61] width 31 height 8
click at [195, 30] on span "2H" at bounding box center [195, 28] width 8 height 6
drag, startPoint x: 1456, startPoint y: 219, endPoint x: 1471, endPoint y: 426, distance: 207.5
click at [1472, 431] on div "1M 3M 5M 15M 30M 1H 2H 4H D W M +57.03 (1.44%)" at bounding box center [744, 416] width 1487 height 792
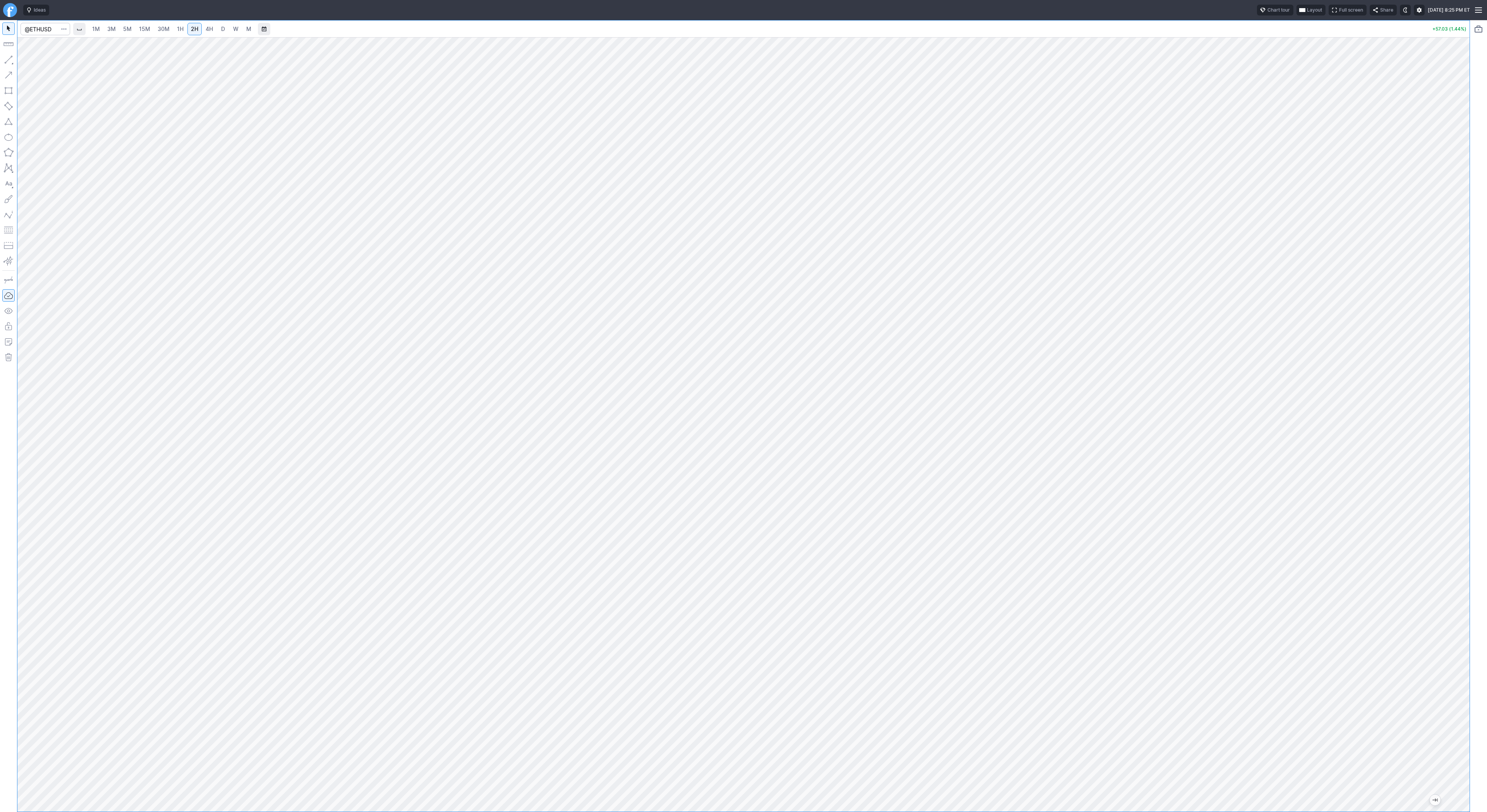
click at [221, 31] on span "D" at bounding box center [223, 28] width 4 height 6
click at [1447, 325] on div at bounding box center [744, 424] width 1452 height 774
click at [48, 32] on input "Search" at bounding box center [46, 29] width 50 height 12
type input "bmnr"
click at [199, 29] on link "2H" at bounding box center [195, 29] width 14 height 12
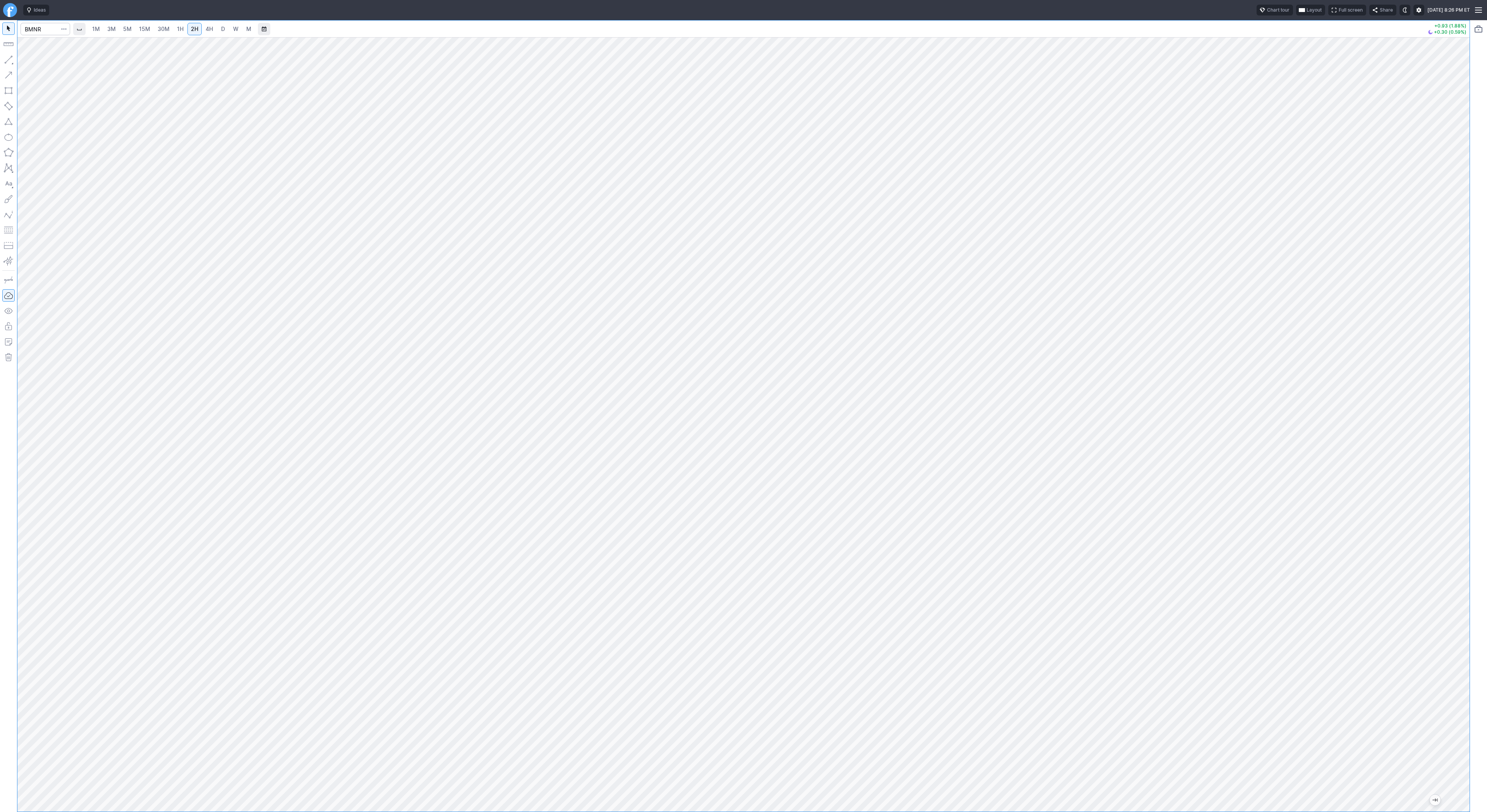
click at [1432, 379] on div at bounding box center [744, 424] width 1452 height 774
click at [1448, 571] on div at bounding box center [744, 424] width 1452 height 774
drag, startPoint x: 32, startPoint y: 62, endPoint x: 43, endPoint y: 89, distance: 29.2
click at [32, 63] on span "Line" at bounding box center [45, 61] width 31 height 8
click at [28, 59] on button "Line" at bounding box center [42, 61] width 45 height 11
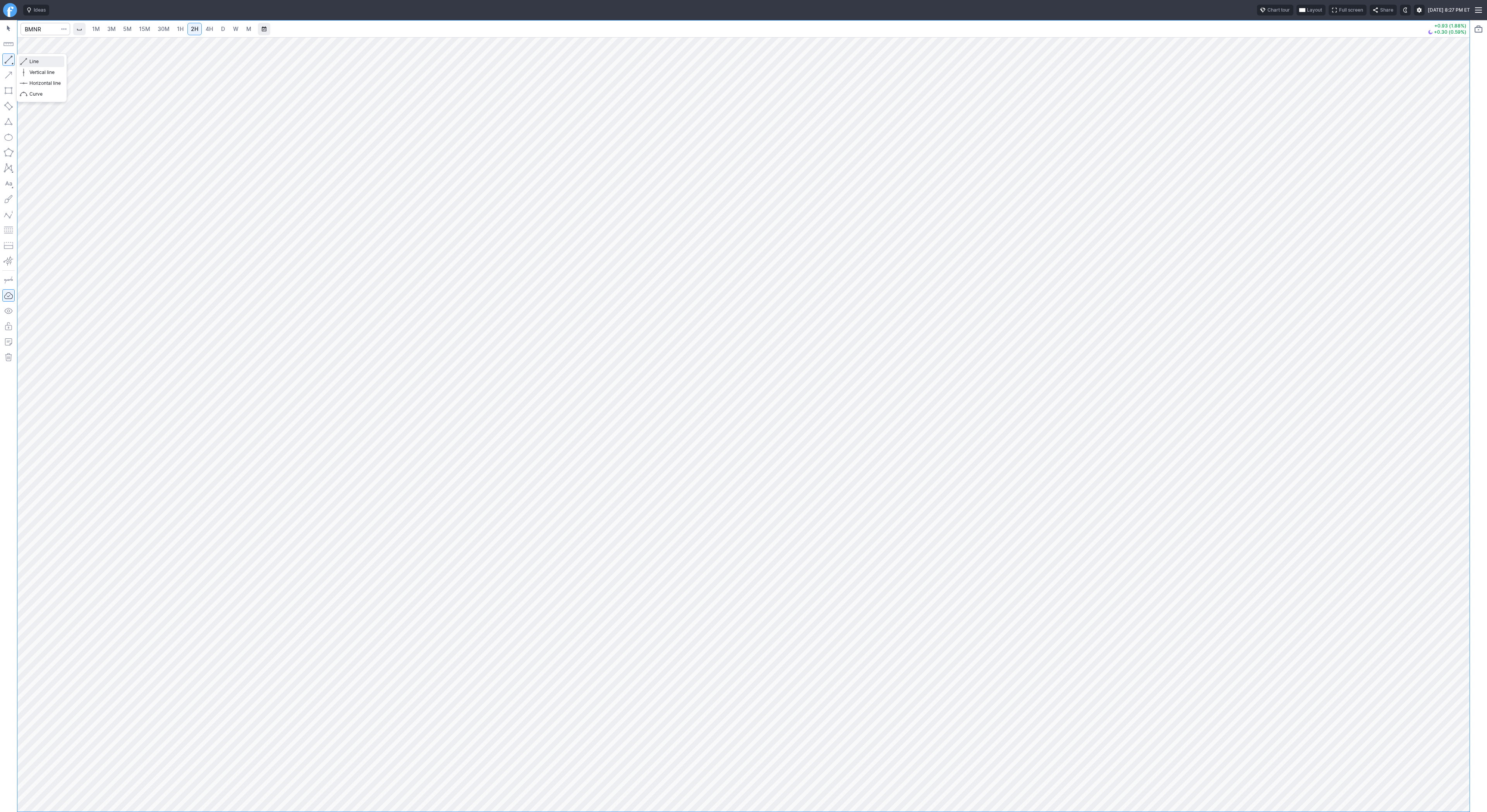
click at [31, 62] on span "Line" at bounding box center [45, 61] width 31 height 8
click at [44, 59] on span "Line" at bounding box center [45, 61] width 31 height 8
click at [42, 31] on input "Search" at bounding box center [46, 29] width 50 height 12
type input "sbet"
click at [38, 62] on span "Line" at bounding box center [45, 61] width 31 height 8
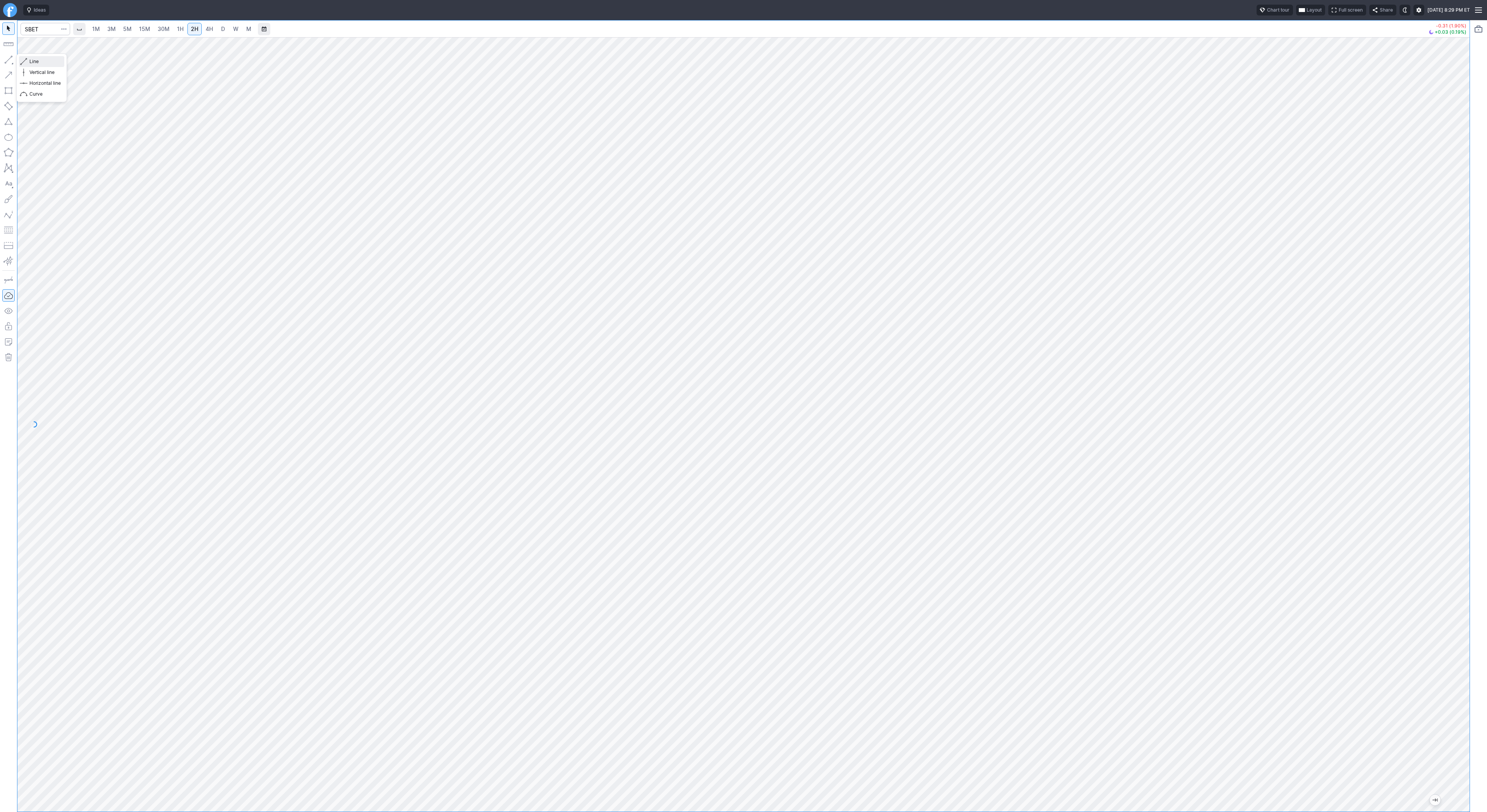
click at [32, 61] on span "Line" at bounding box center [45, 61] width 31 height 8
drag, startPoint x: 8, startPoint y: 59, endPoint x: 39, endPoint y: 87, distance: 41.8
click at [8, 59] on button "button" at bounding box center [8, 59] width 12 height 12
click at [42, 62] on span "Line" at bounding box center [45, 61] width 31 height 8
click at [8, 61] on button "button" at bounding box center [8, 59] width 12 height 12
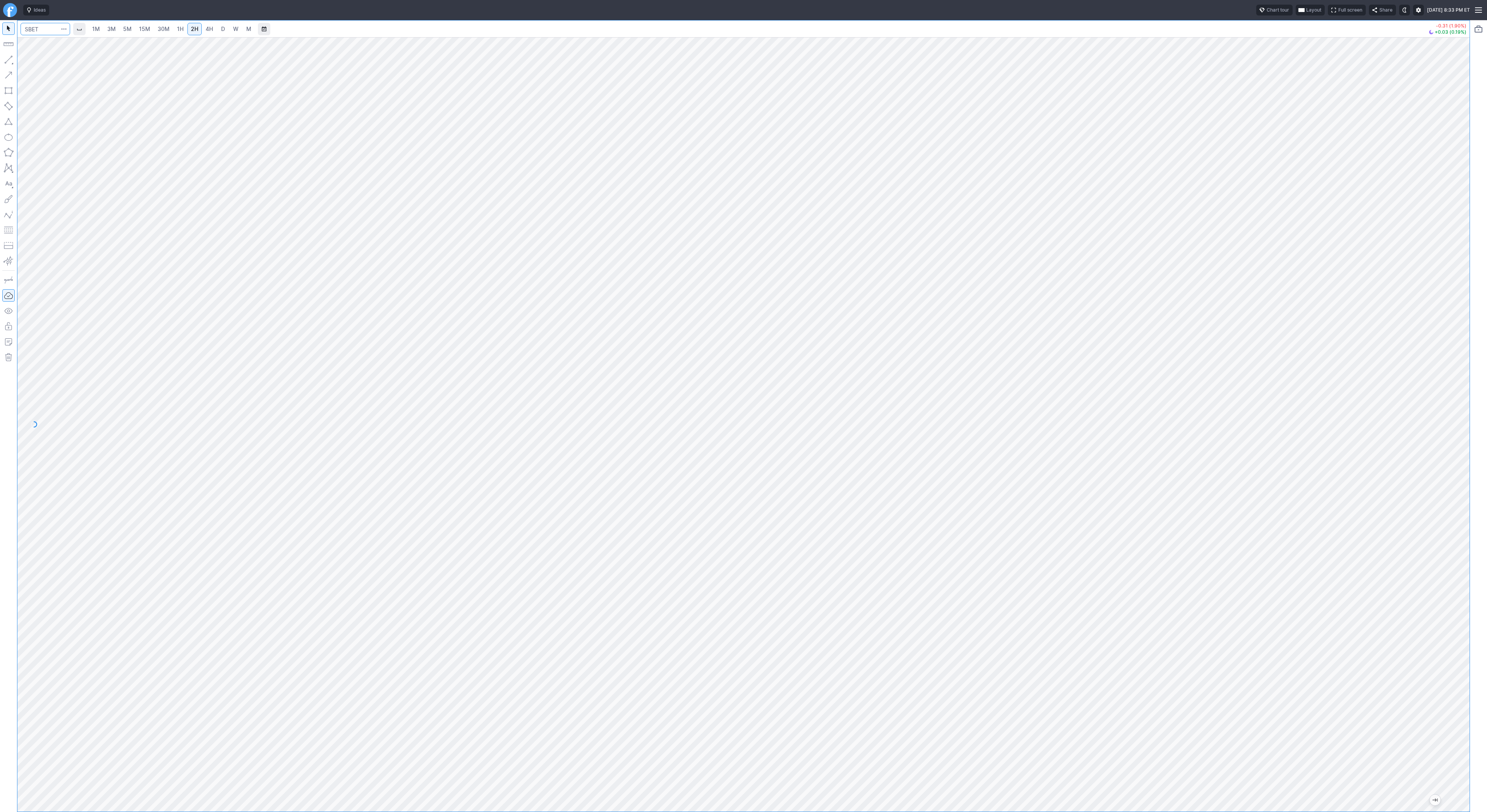
click at [41, 28] on input "Search" at bounding box center [46, 29] width 50 height 12
type input "iren"
click at [223, 31] on span "D" at bounding box center [223, 28] width 4 height 6
drag, startPoint x: 31, startPoint y: 63, endPoint x: 39, endPoint y: 90, distance: 28.2
click at [31, 65] on span "Line" at bounding box center [45, 61] width 31 height 8
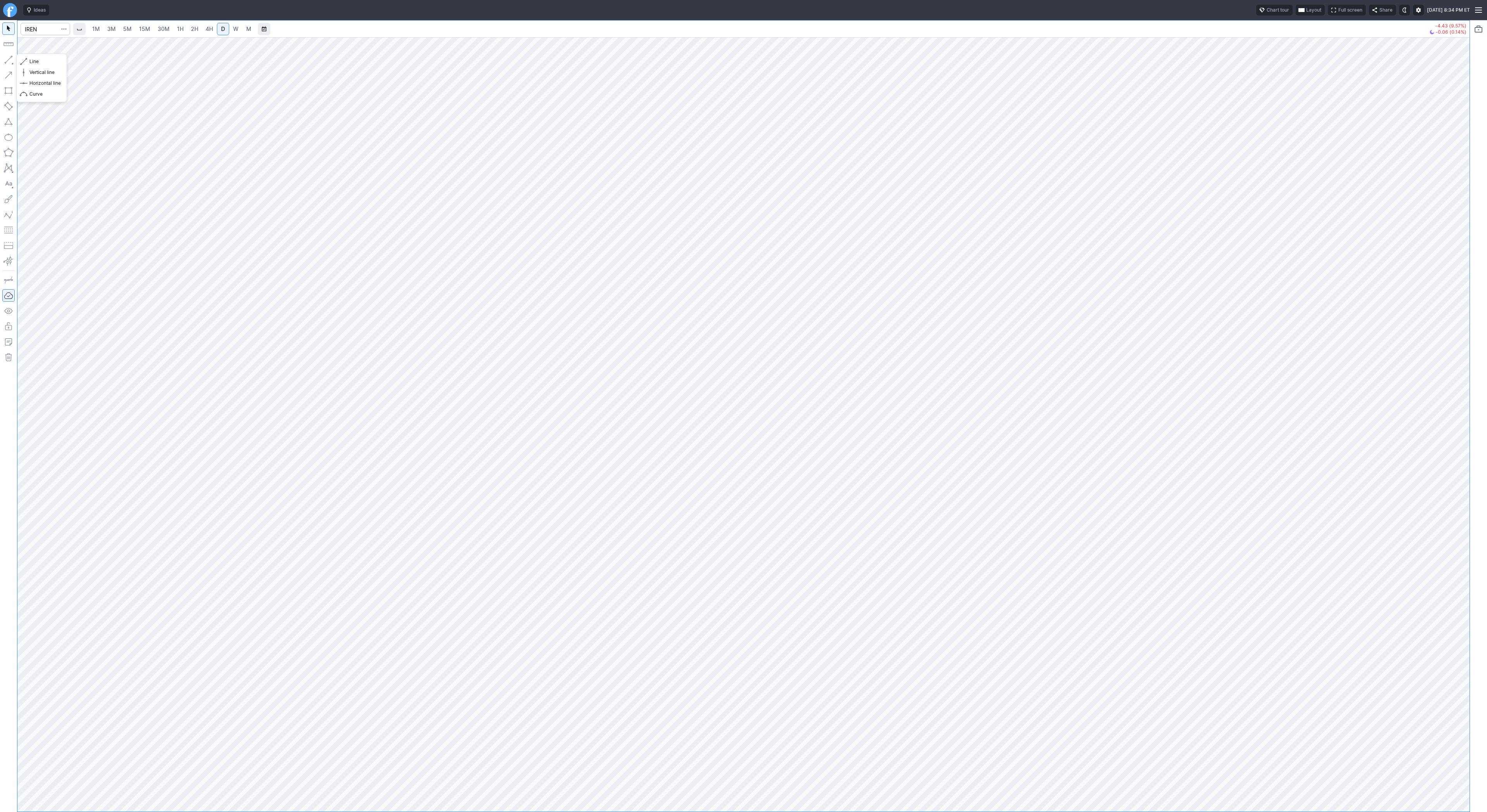
click at [9, 57] on button "button" at bounding box center [8, 59] width 12 height 12
click at [38, 63] on span "Line" at bounding box center [45, 61] width 31 height 8
click at [39, 29] on input "Search" at bounding box center [46, 29] width 50 height 12
type input "coin"
click at [6, 59] on button "button" at bounding box center [8, 59] width 12 height 12
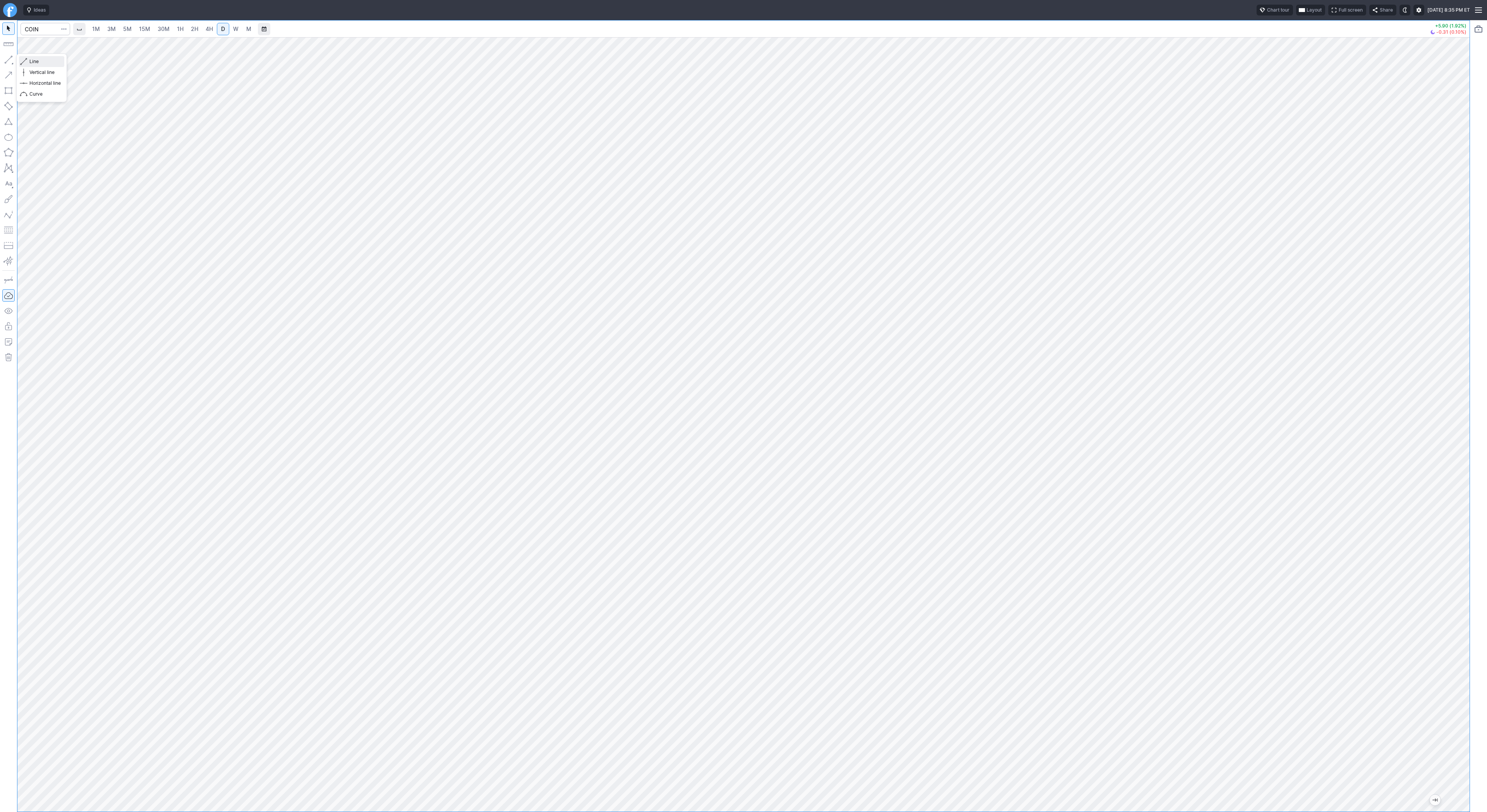
drag, startPoint x: 32, startPoint y: 58, endPoint x: 50, endPoint y: 77, distance: 26.2
click at [32, 59] on span "Line" at bounding box center [45, 61] width 31 height 8
click at [8, 61] on button "button" at bounding box center [8, 59] width 12 height 12
drag, startPoint x: 1467, startPoint y: 298, endPoint x: 1459, endPoint y: 349, distance: 51.6
click at [1463, 365] on div at bounding box center [1462, 422] width 16 height 755
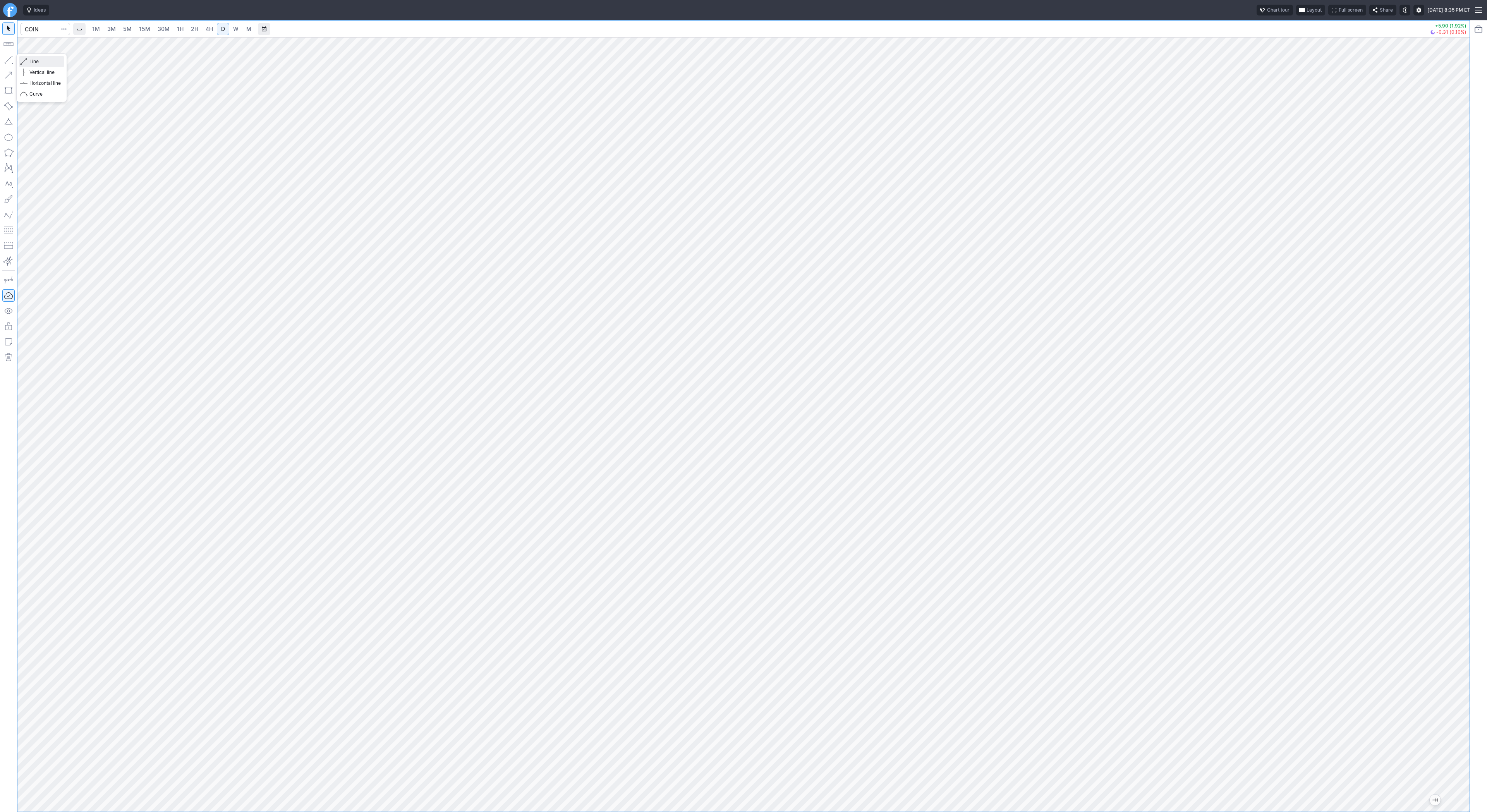
click at [35, 61] on span "Line" at bounding box center [45, 61] width 31 height 8
click at [119, 28] on link "5M" at bounding box center [127, 29] width 16 height 12
click at [193, 28] on span "2H" at bounding box center [195, 28] width 8 height 6
drag, startPoint x: 1463, startPoint y: 273, endPoint x: 1460, endPoint y: 328, distance: 55.1
click at [1461, 329] on div at bounding box center [1462, 422] width 16 height 755
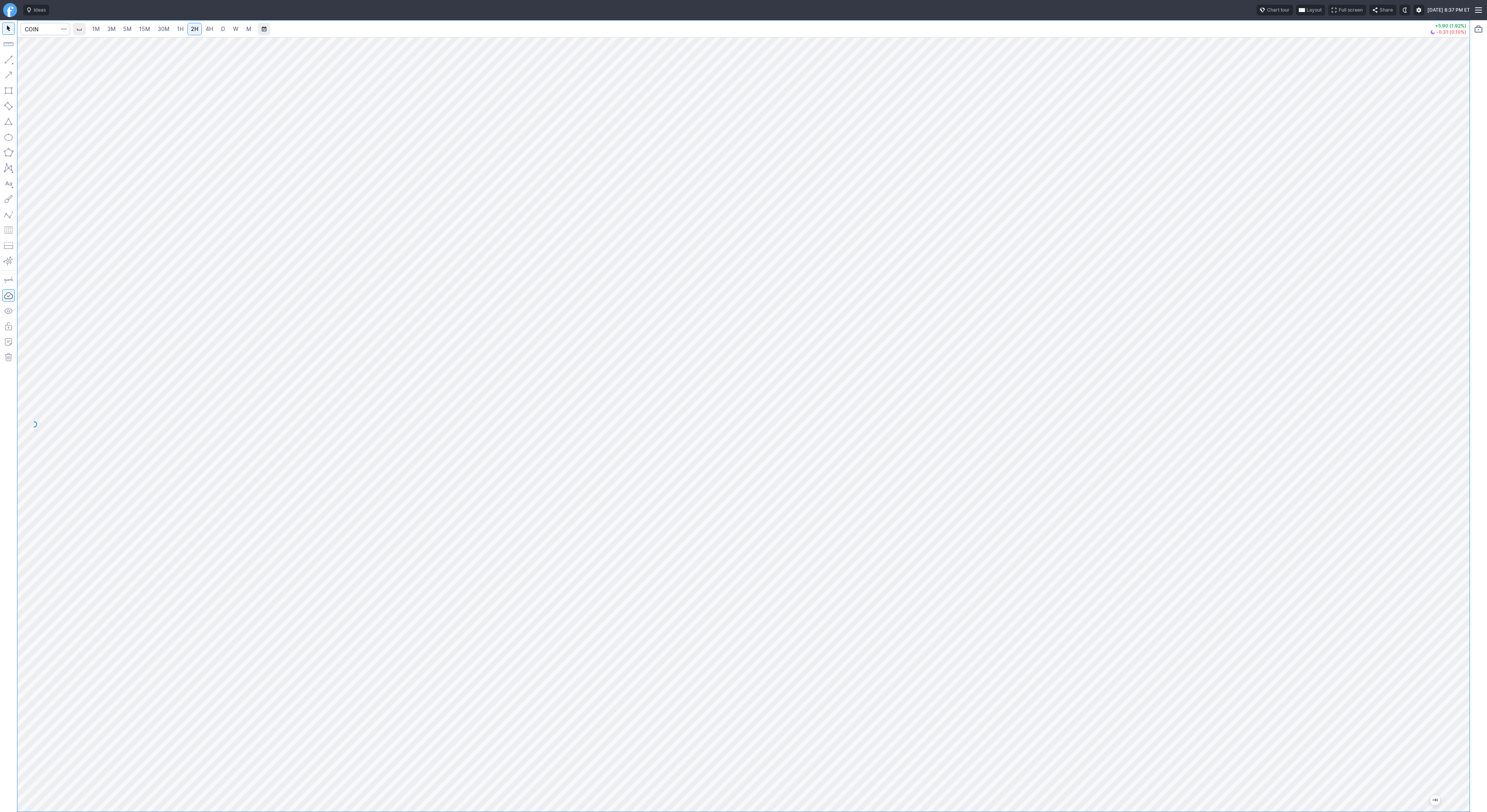
drag, startPoint x: 9, startPoint y: 58, endPoint x: 14, endPoint y: 76, distance: 18.7
click at [9, 58] on button "button" at bounding box center [8, 59] width 12 height 12
click at [13, 59] on button "button" at bounding box center [8, 59] width 12 height 12
click at [35, 61] on span "Line" at bounding box center [45, 61] width 31 height 8
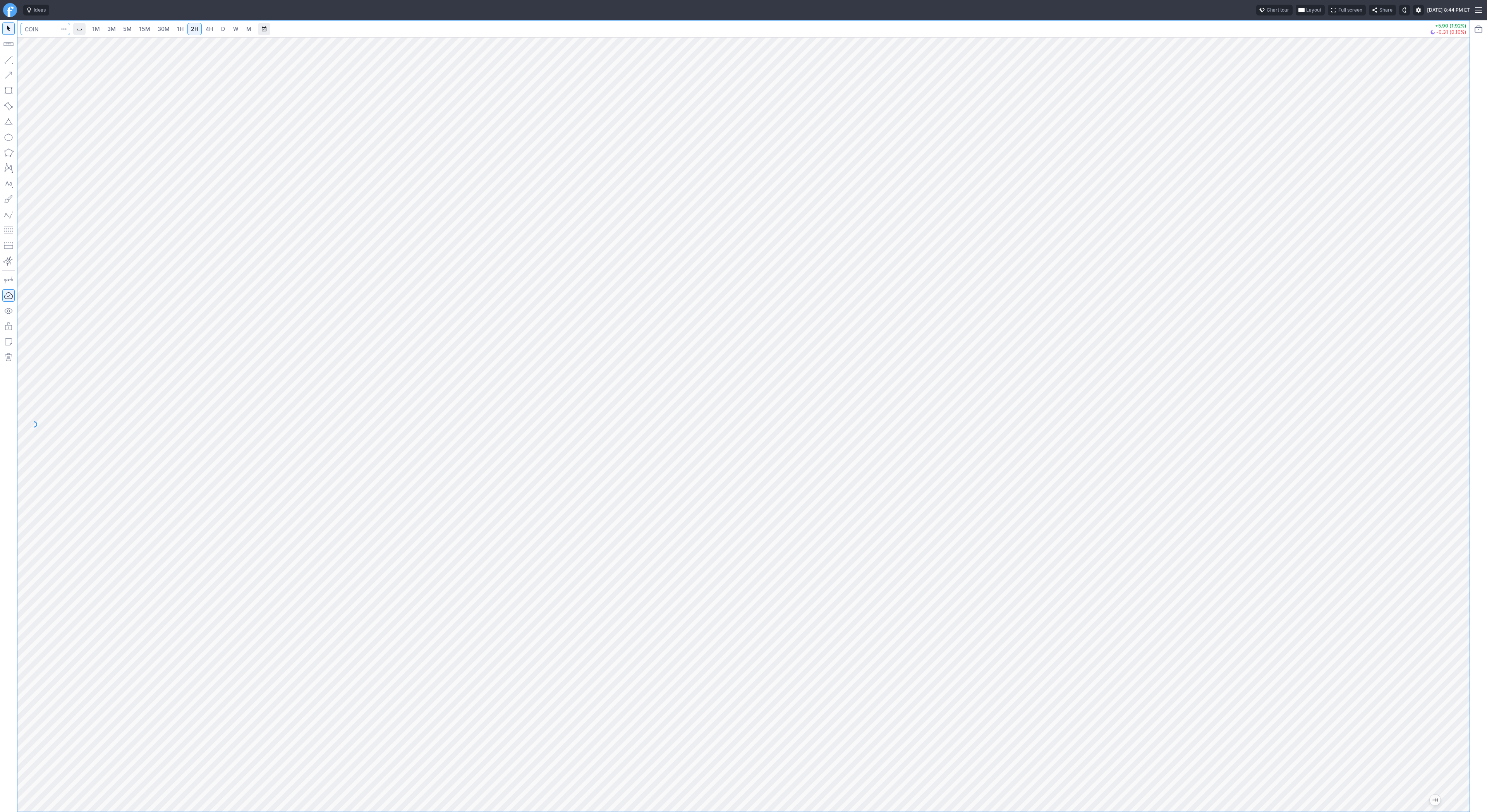
click at [36, 28] on input "Search" at bounding box center [46, 29] width 50 height 12
type input "qs"
click at [67, 43] on span "QuantumScape Corp" at bounding box center [75, 46] width 45 height 6
click at [221, 30] on span "D" at bounding box center [223, 29] width 5 height 8
click at [233, 29] on span "W" at bounding box center [236, 28] width 5 height 6
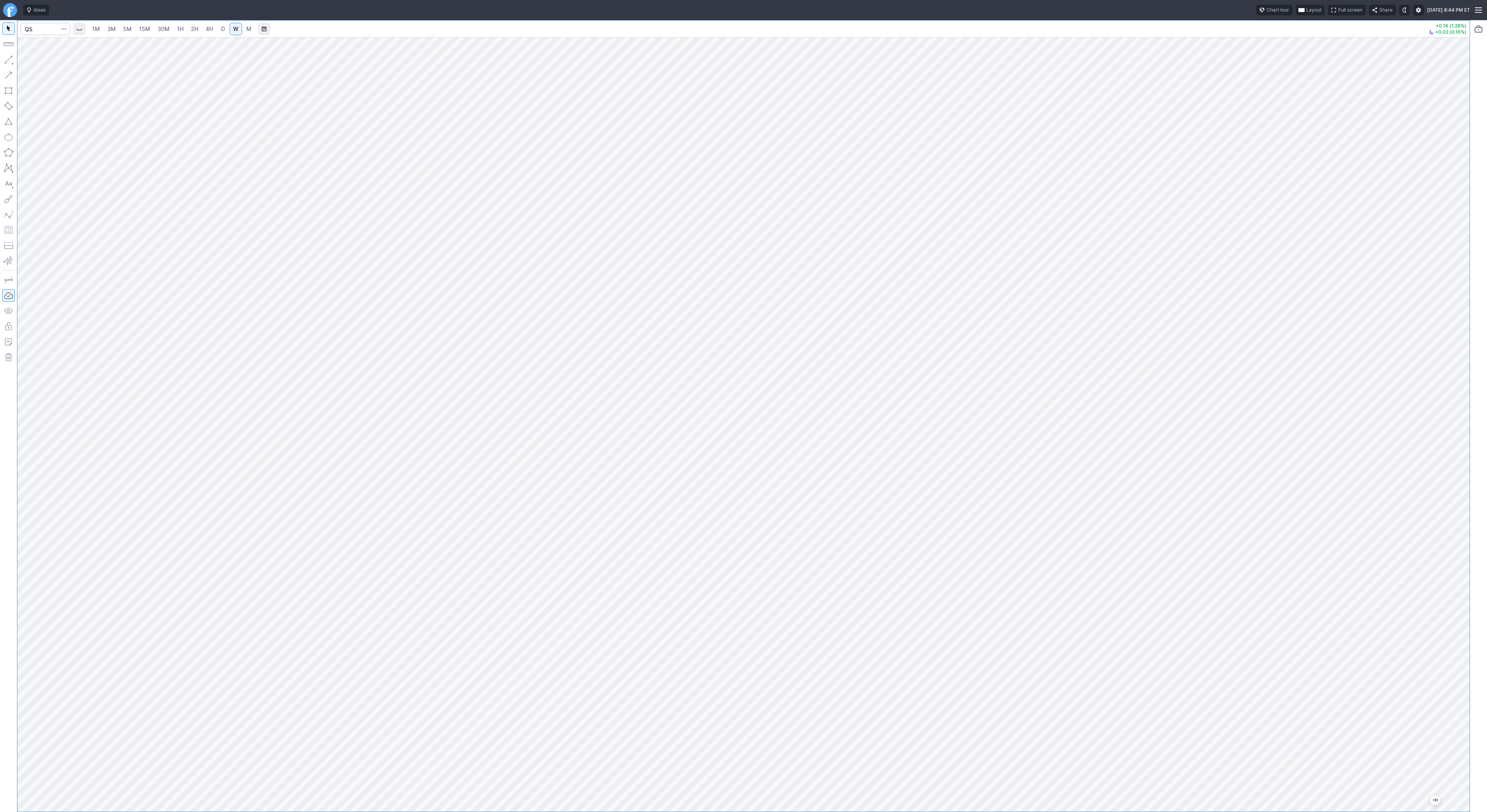
click at [221, 28] on span "D" at bounding box center [223, 28] width 4 height 6
drag, startPoint x: 31, startPoint y: 58, endPoint x: 49, endPoint y: 88, distance: 35.0
click at [31, 59] on span "Line" at bounding box center [45, 61] width 31 height 8
drag, startPoint x: 10, startPoint y: 59, endPoint x: 12, endPoint y: 71, distance: 12.2
click at [10, 59] on button "button" at bounding box center [8, 59] width 12 height 12
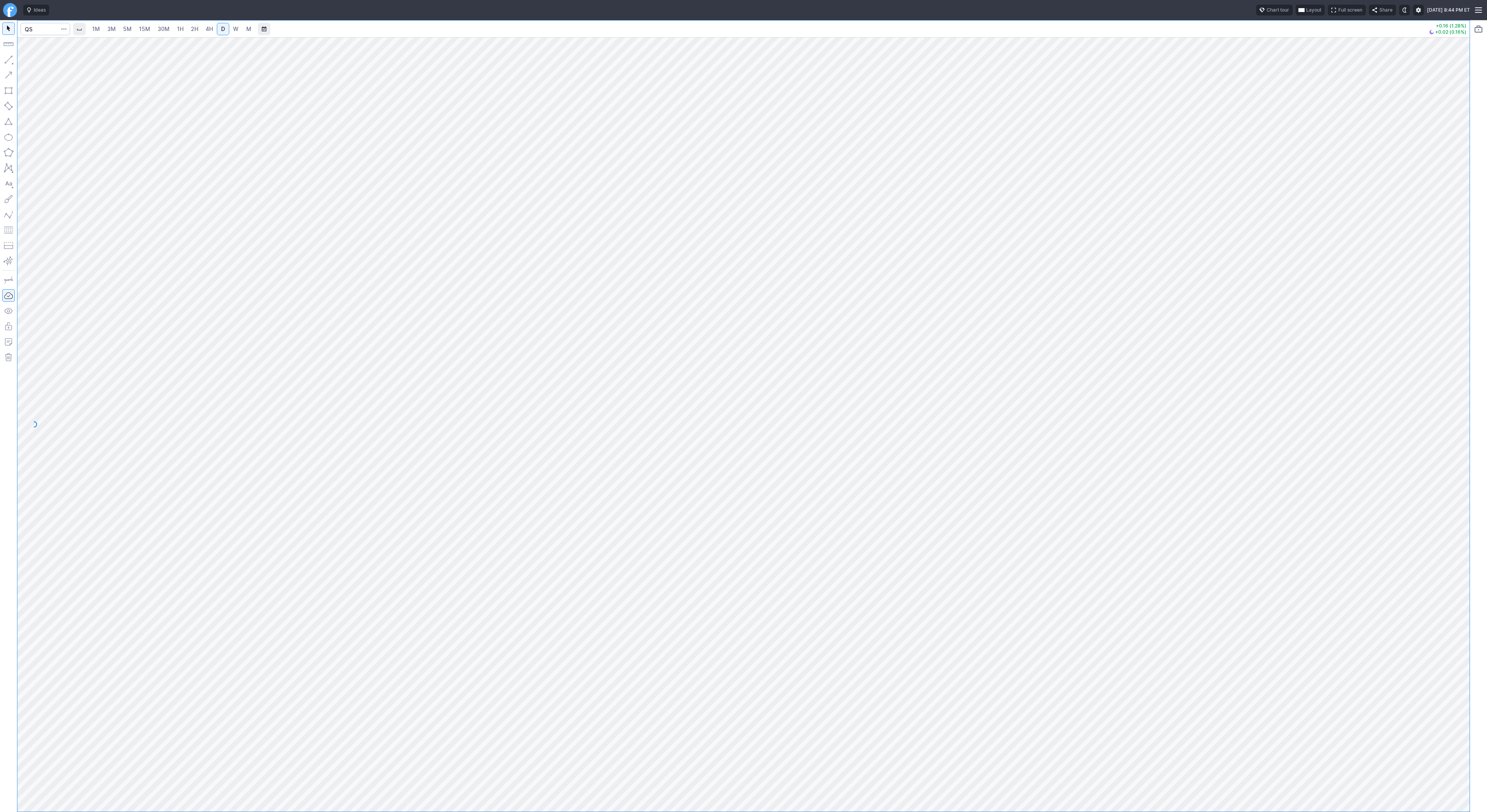
click at [13, 62] on button "button" at bounding box center [8, 59] width 12 height 12
click at [1452, 252] on div at bounding box center [744, 424] width 1452 height 774
drag, startPoint x: 6, startPoint y: 60, endPoint x: 17, endPoint y: 85, distance: 27.3
click at [6, 61] on button "button" at bounding box center [8, 59] width 12 height 12
click at [44, 29] on input "Search" at bounding box center [46, 29] width 50 height 12
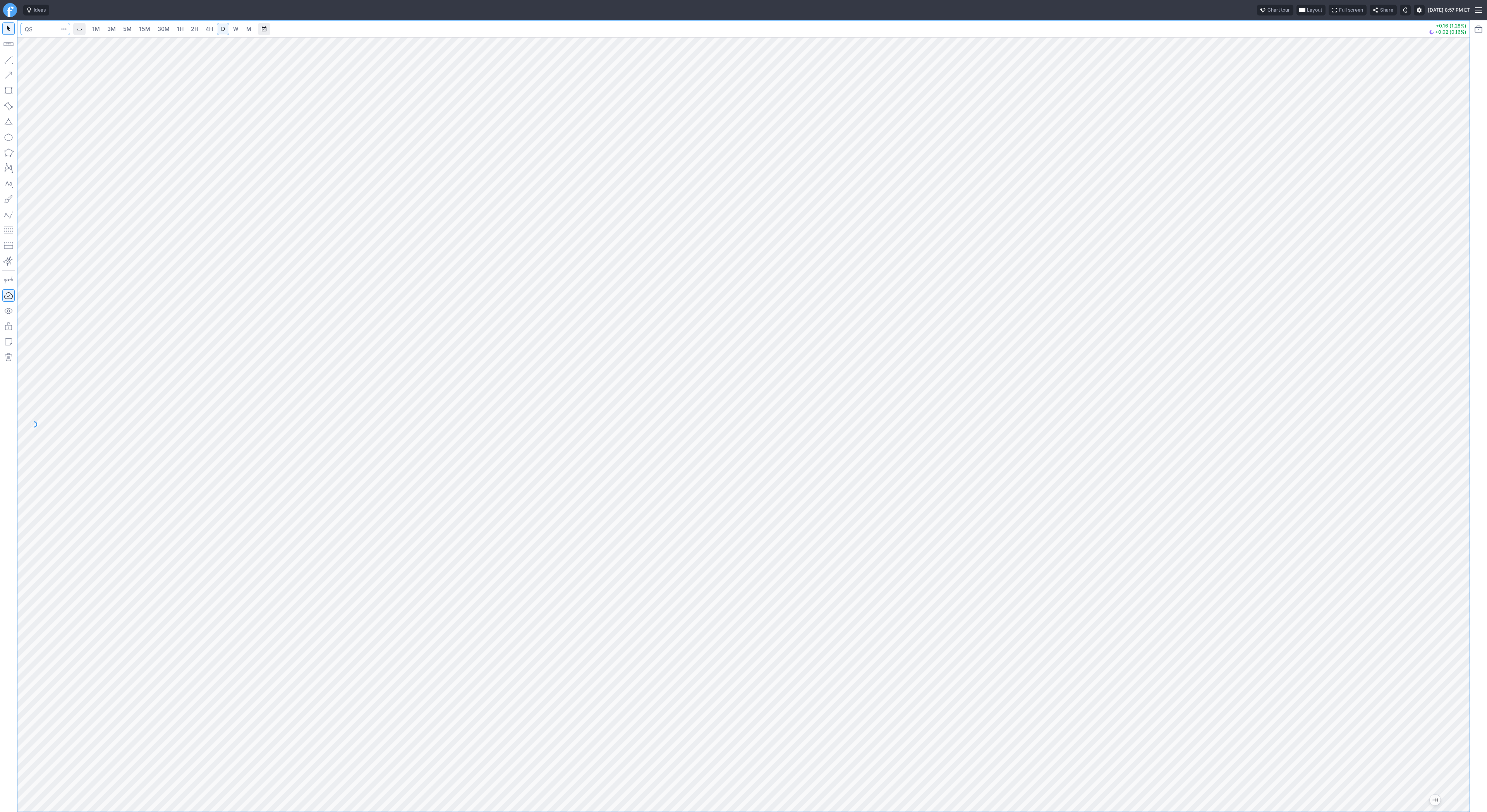
click at [44, 28] on input "Search" at bounding box center [46, 29] width 50 height 12
drag, startPoint x: 45, startPoint y: 33, endPoint x: -14, endPoint y: 25, distance: 59.5
click at [0, 25] on html "Ideas Chart tour Layout Full screen Share Fri SEP 26 2025 8:58 PM ET qs 1M 3M 5…" at bounding box center [744, 406] width 1487 height 812
type input "tsla"
click at [29, 59] on span "Line" at bounding box center [45, 61] width 31 height 8
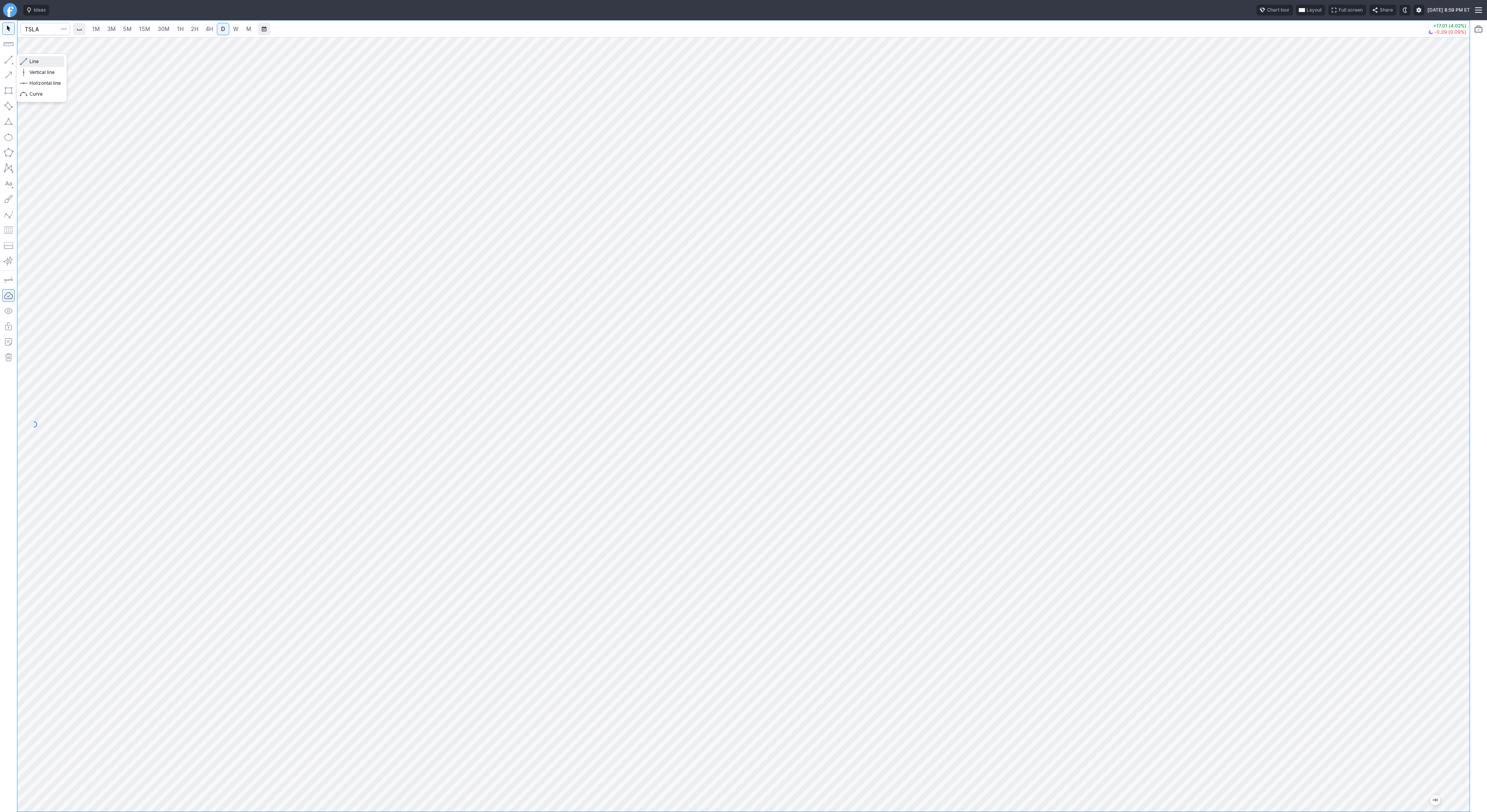
click at [27, 62] on span "button" at bounding box center [25, 61] width 5 height 11
drag, startPoint x: 1464, startPoint y: 349, endPoint x: 1462, endPoint y: 384, distance: 35.1
click at [1463, 385] on div at bounding box center [1462, 422] width 16 height 755
click at [33, 63] on span "Line" at bounding box center [45, 61] width 31 height 8
click at [31, 62] on span "Line" at bounding box center [45, 61] width 31 height 8
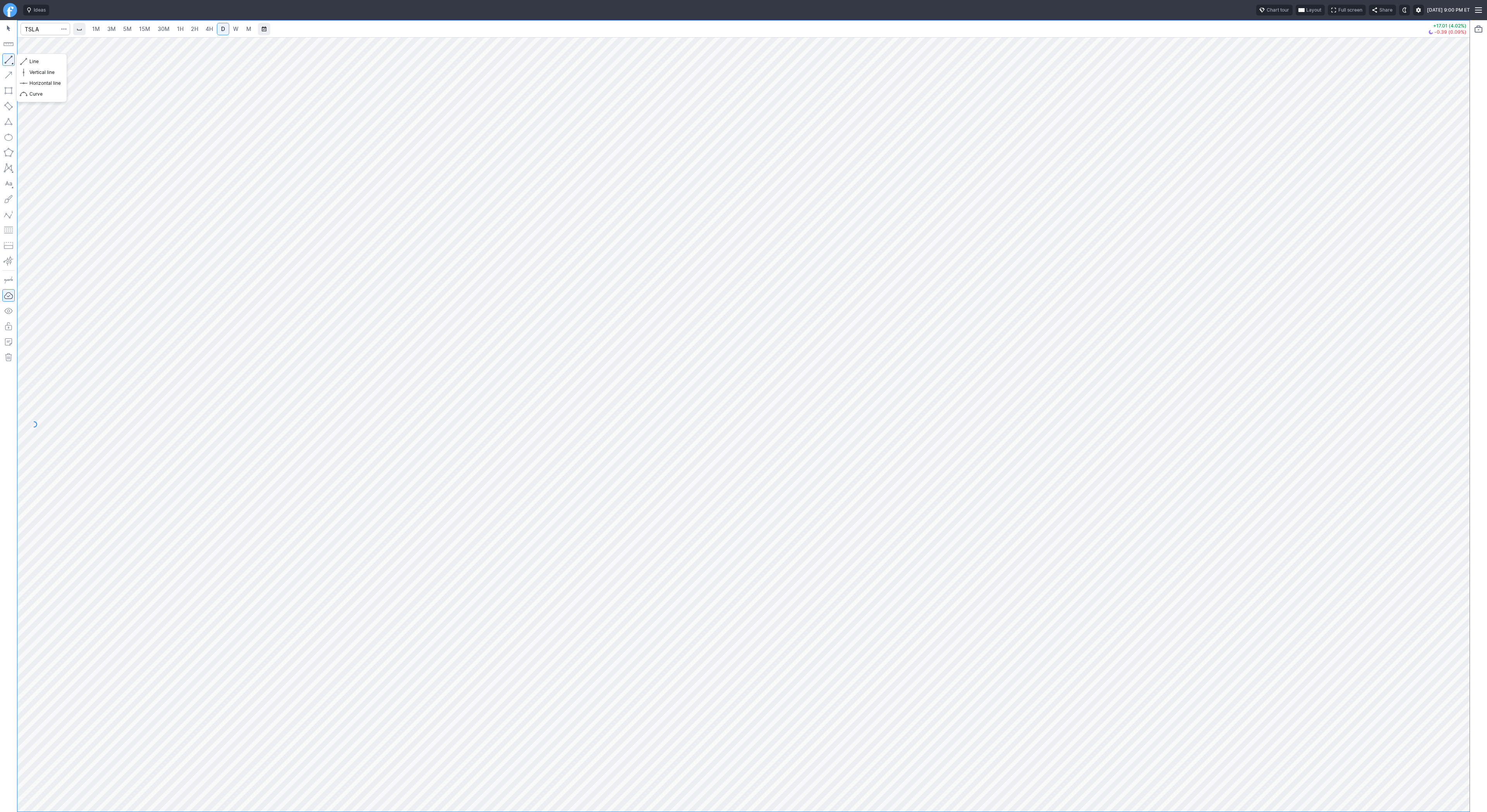
drag, startPoint x: 4, startPoint y: 59, endPoint x: 42, endPoint y: 98, distance: 54.5
click at [6, 63] on button "button" at bounding box center [8, 59] width 12 height 12
click at [7, 58] on button "button" at bounding box center [8, 59] width 12 height 12
drag, startPoint x: 1461, startPoint y: 227, endPoint x: 1454, endPoint y: 264, distance: 37.7
click at [1457, 266] on div at bounding box center [1462, 422] width 16 height 755
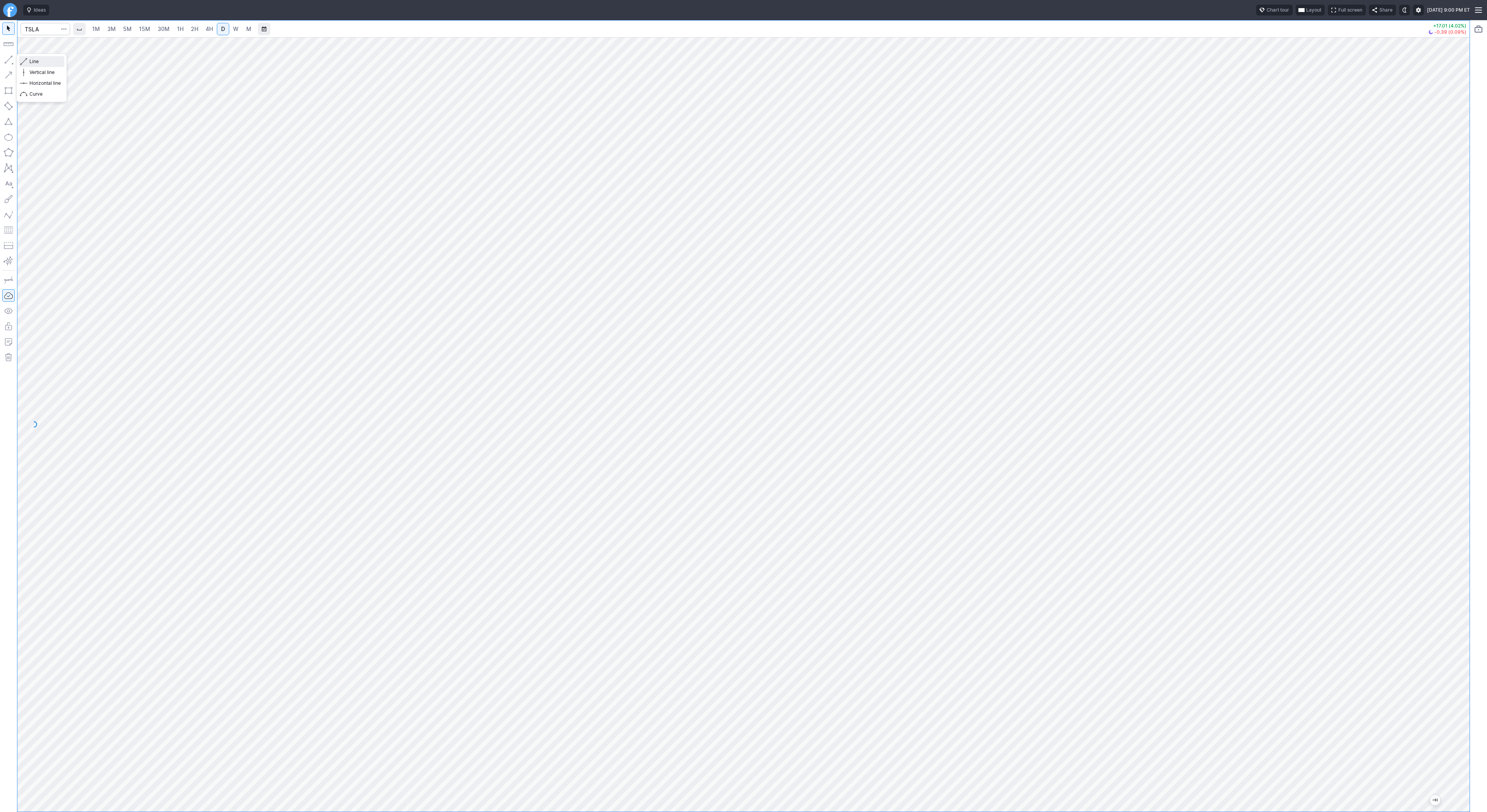
click at [38, 60] on span "Line" at bounding box center [45, 61] width 31 height 8
